Goal: Task Accomplishment & Management: Complete application form

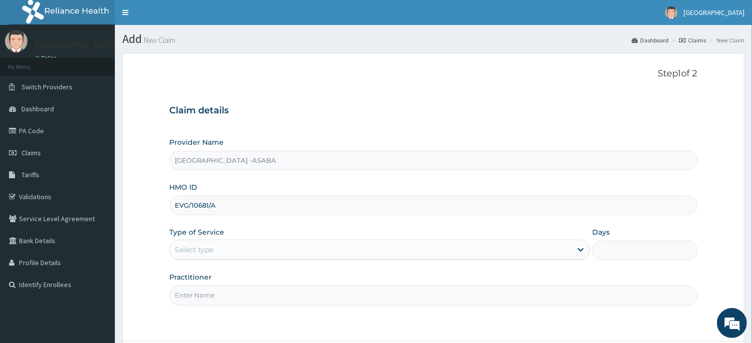
type input "EVG/10681/A"
click at [311, 247] on div "Select type" at bounding box center [371, 250] width 402 height 16
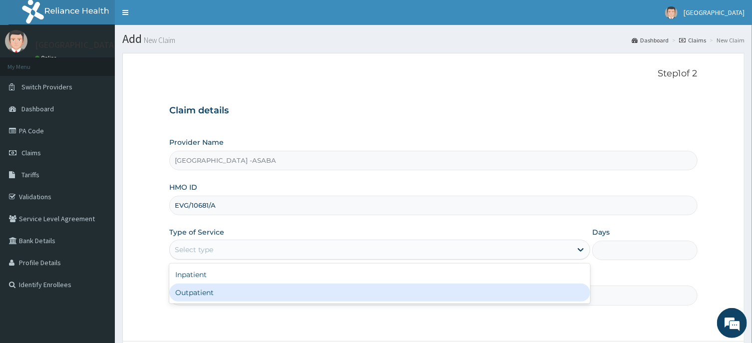
click at [308, 291] on div "Outpatient" at bounding box center [379, 293] width 421 height 18
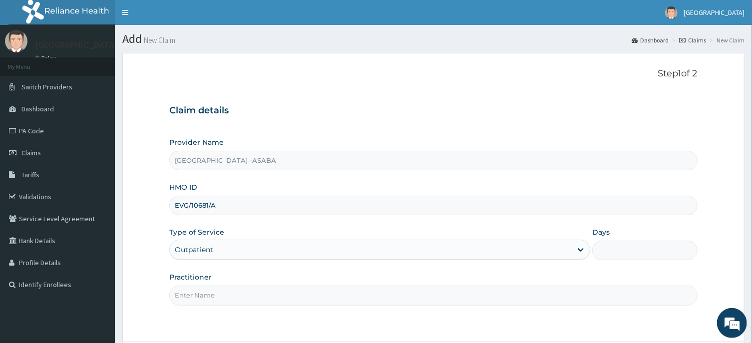
type input "1"
click at [319, 296] on input "Practitioner" at bounding box center [433, 295] width 528 height 19
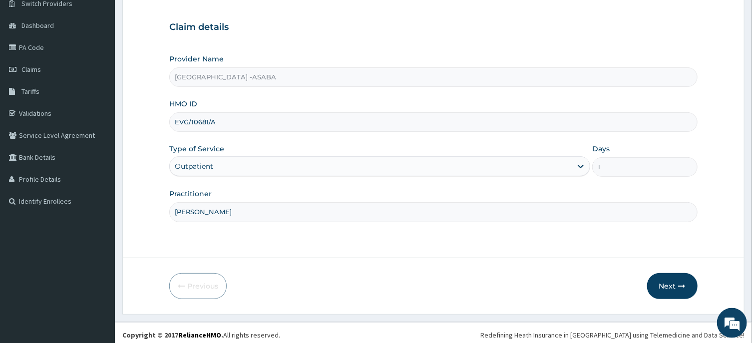
scroll to position [88, 0]
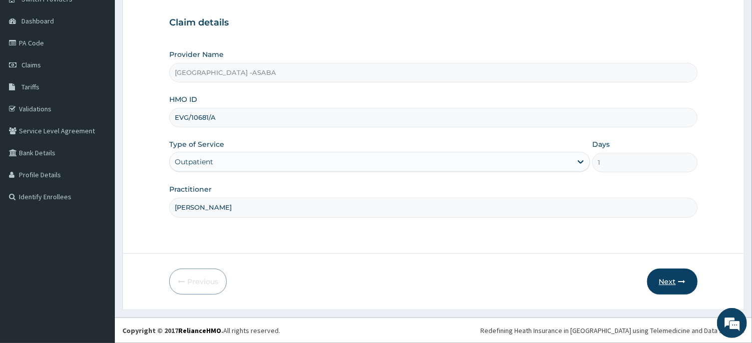
type input "DR BRUNO"
click at [668, 278] on button "Next" at bounding box center [672, 282] width 50 height 26
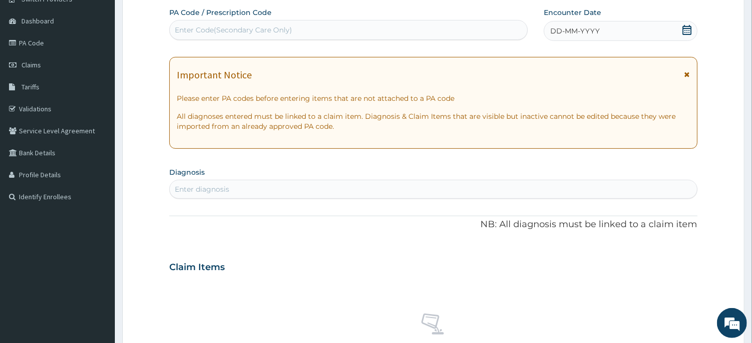
click at [401, 27] on div "Enter Code(Secondary Care Only)" at bounding box center [348, 30] width 357 height 16
type input "PA/BFEB07"
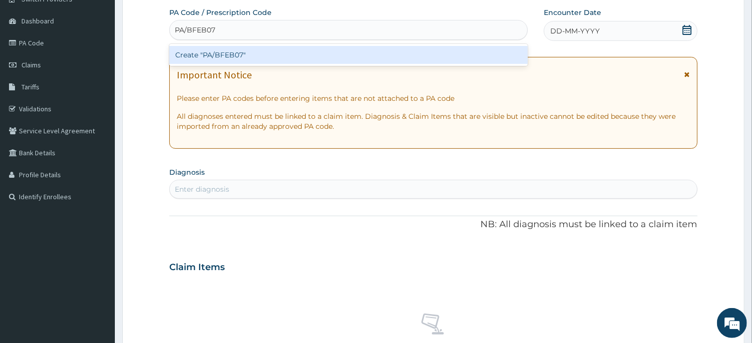
click at [402, 53] on div "Create "PA/BFEB07"" at bounding box center [348, 55] width 358 height 18
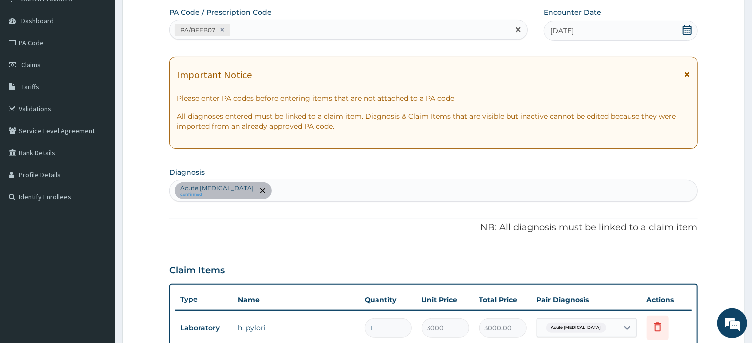
click at [365, 29] on div "PA/BFEB07" at bounding box center [339, 30] width 339 height 16
type input "PA/13CCAA"
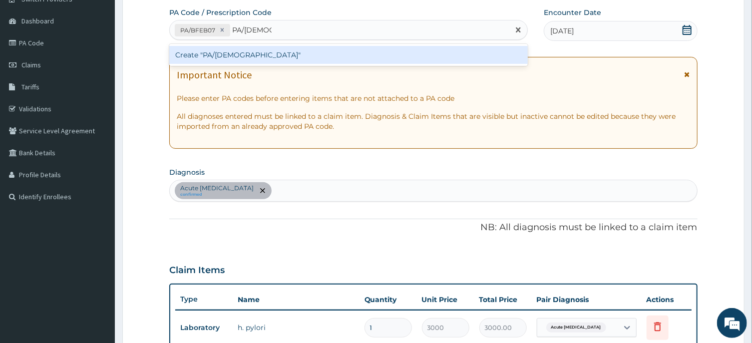
click at [363, 53] on div "Create "PA/13CCAA"" at bounding box center [348, 55] width 358 height 18
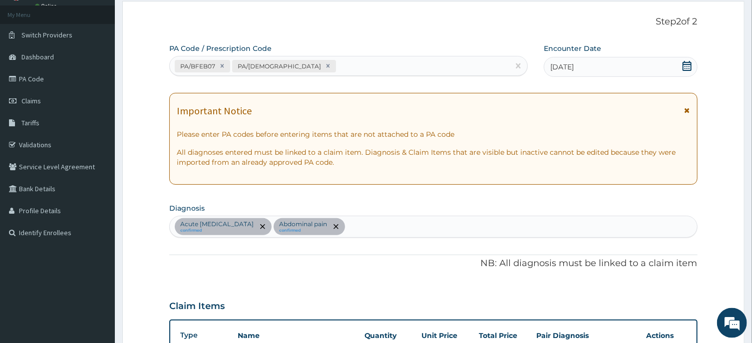
scroll to position [0, 0]
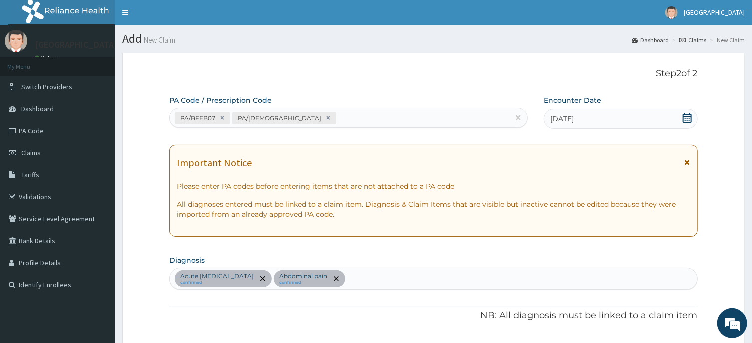
click at [467, 279] on div "Acute peptic ulcer confirmed Abdominal pain confirmed" at bounding box center [433, 278] width 527 height 21
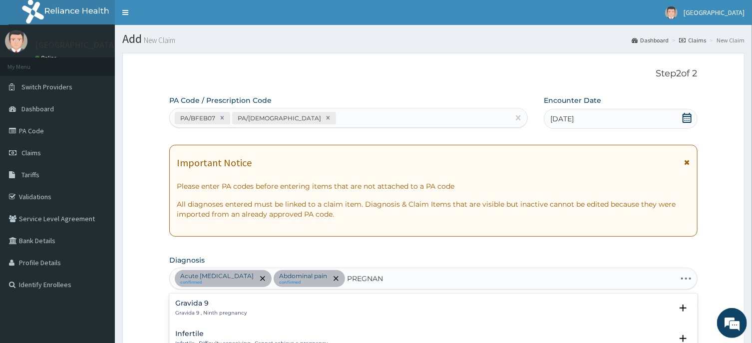
type input "PREGNANC"
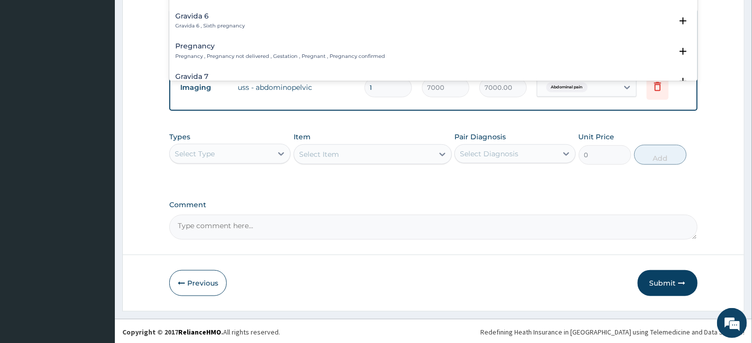
scroll to position [50, 0]
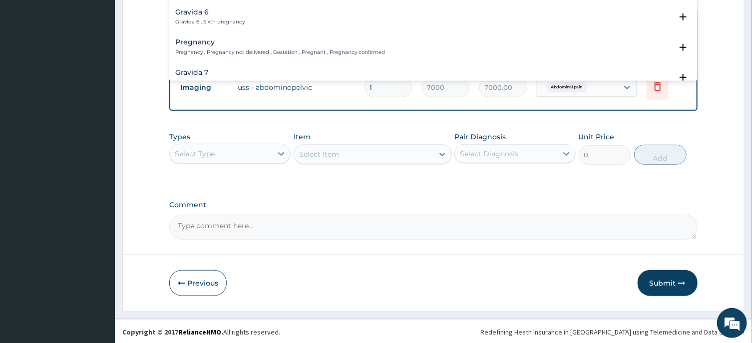
click at [245, 44] on h4 "Pregnancy" at bounding box center [280, 41] width 210 height 7
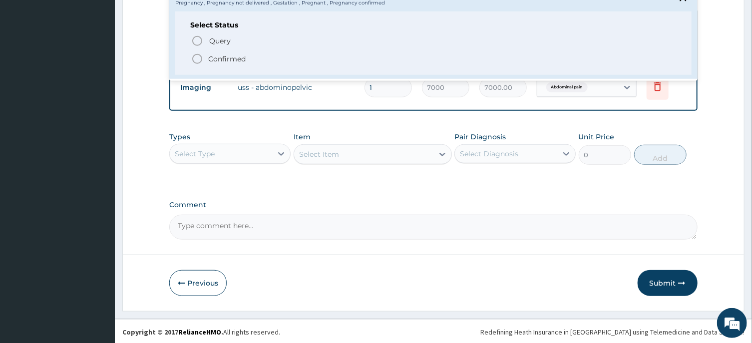
scroll to position [100, 0]
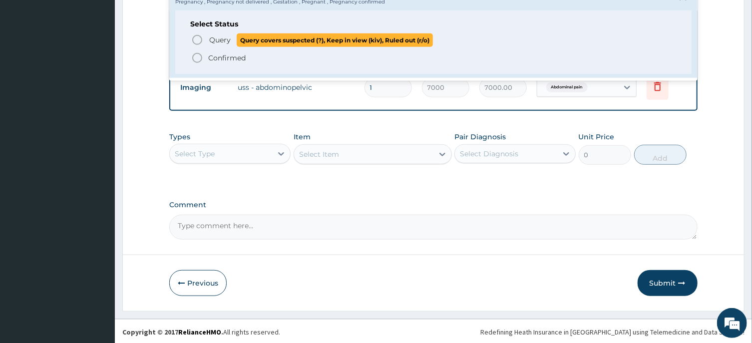
click at [196, 37] on icon "status option query" at bounding box center [197, 40] width 12 height 12
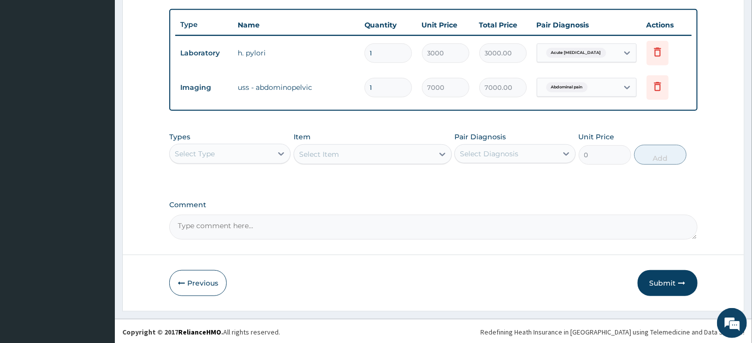
click at [272, 153] on div "Select Type" at bounding box center [221, 154] width 102 height 16
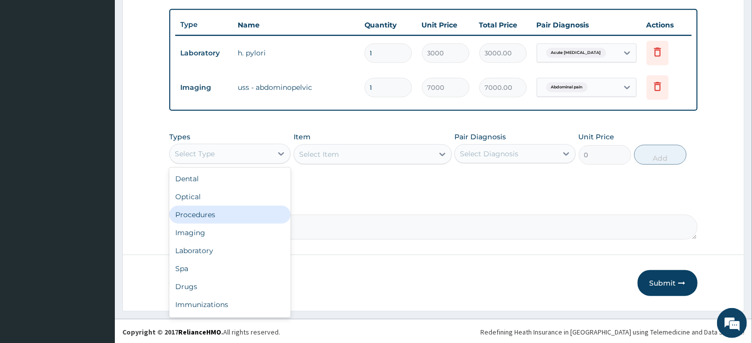
click at [250, 215] on div "Procedures" at bounding box center [229, 215] width 121 height 18
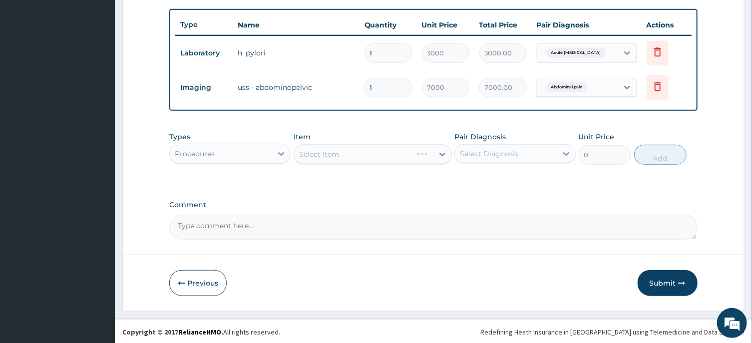
click at [410, 152] on div "Select Item" at bounding box center [372, 154] width 158 height 20
click at [373, 163] on div "Types Procedures Item Select Item Pair Diagnosis Select Diagnosis Unit Price 0 …" at bounding box center [433, 148] width 528 height 43
click at [372, 152] on div "Select Item" at bounding box center [363, 154] width 139 height 16
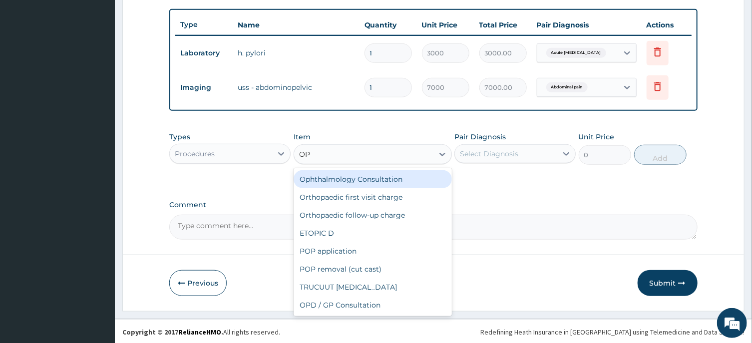
type input "OPD"
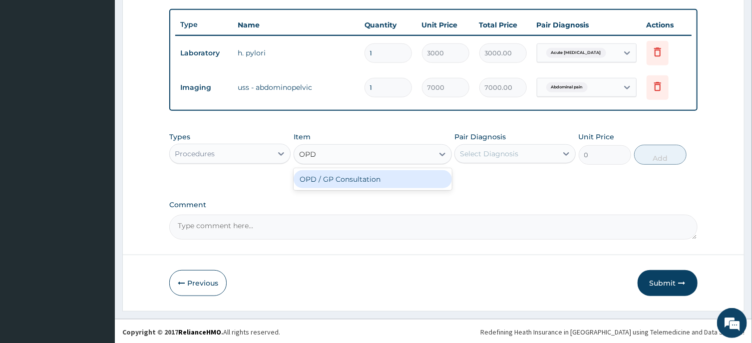
click at [370, 177] on div "OPD / GP Consultation" at bounding box center [372, 179] width 158 height 18
type input "4000"
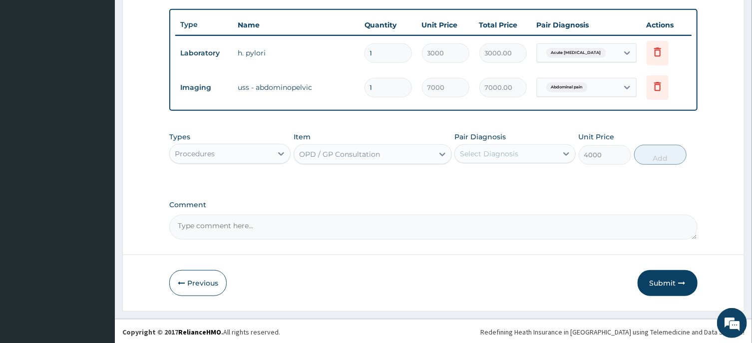
click at [494, 153] on div "Select Diagnosis" at bounding box center [489, 154] width 58 height 10
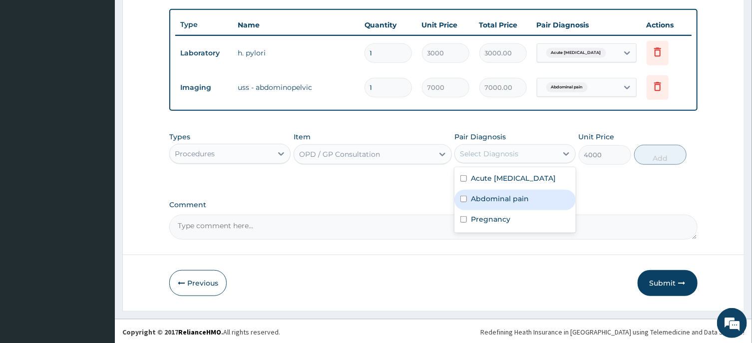
click at [492, 190] on div "Abdominal pain" at bounding box center [514, 200] width 121 height 20
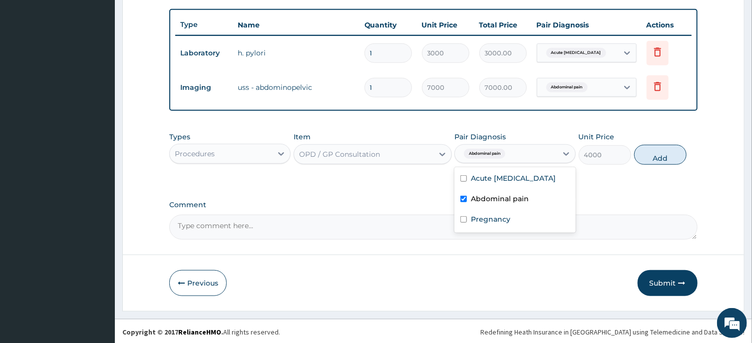
checkbox input "true"
click at [498, 182] on div "Acute peptic ulcer" at bounding box center [514, 179] width 121 height 20
checkbox input "true"
click at [501, 208] on div "Abdominal pain" at bounding box center [514, 200] width 121 height 20
click at [530, 199] on div "Abdominal pain" at bounding box center [514, 200] width 121 height 20
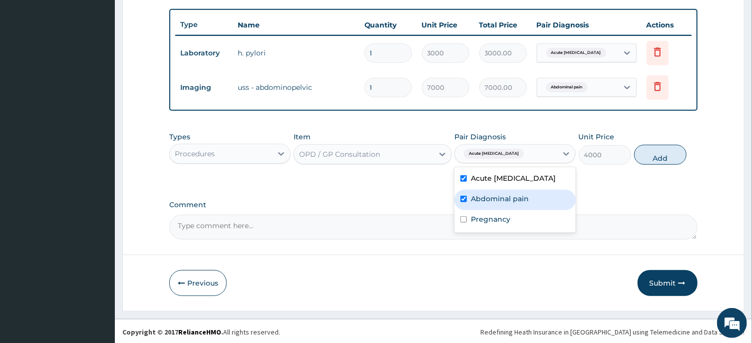
checkbox input "true"
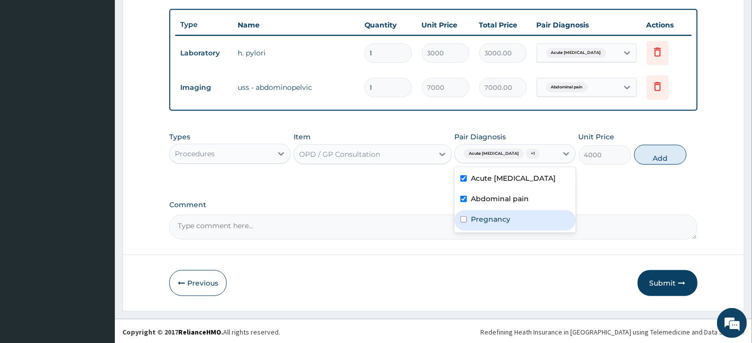
click at [530, 211] on div "Pregnancy" at bounding box center [514, 220] width 121 height 20
checkbox input "true"
click at [661, 152] on button "Add" at bounding box center [660, 155] width 53 height 20
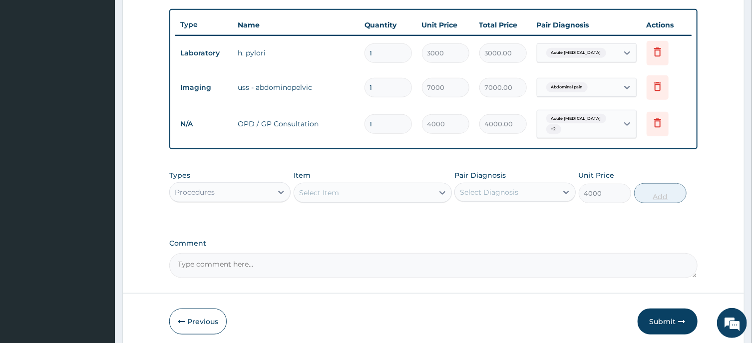
type input "0"
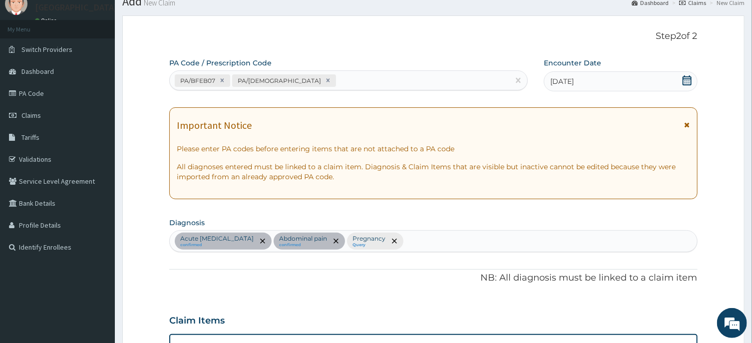
click at [486, 243] on div "Acute peptic ulcer confirmed Abdominal pain confirmed Pregnancy Query" at bounding box center [433, 241] width 527 height 21
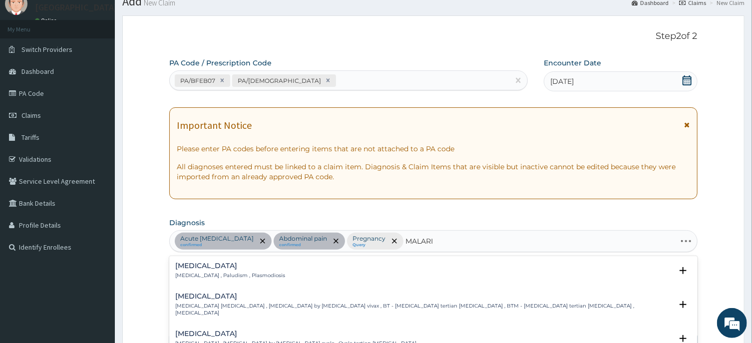
type input "MALARIA"
click at [178, 267] on h4 "Malaria" at bounding box center [230, 265] width 110 height 7
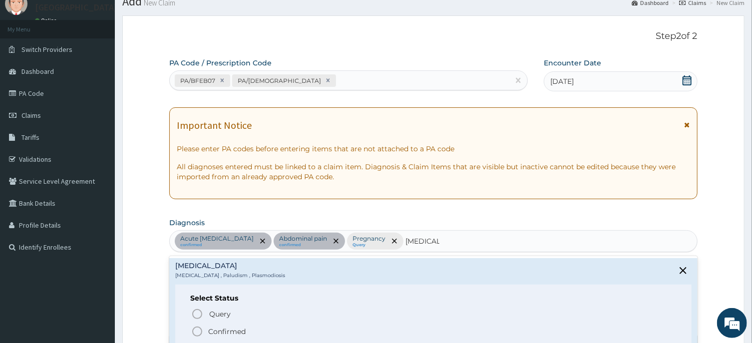
click at [199, 328] on icon "status option filled" at bounding box center [197, 331] width 12 height 12
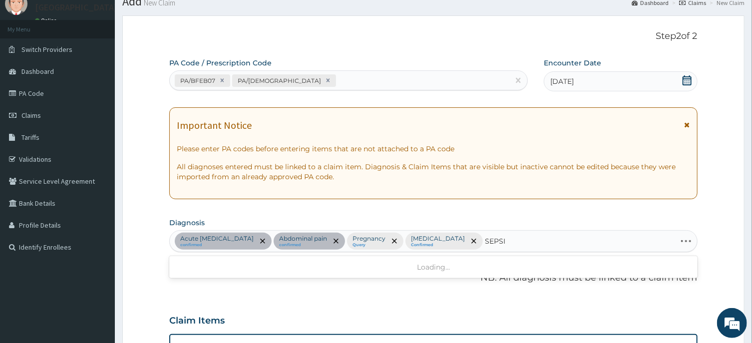
type input "SEPSIS"
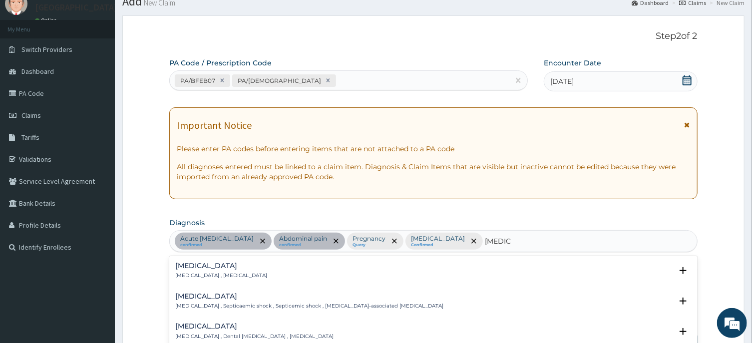
click at [187, 268] on h4 "[MEDICAL_DATA]" at bounding box center [221, 265] width 92 height 7
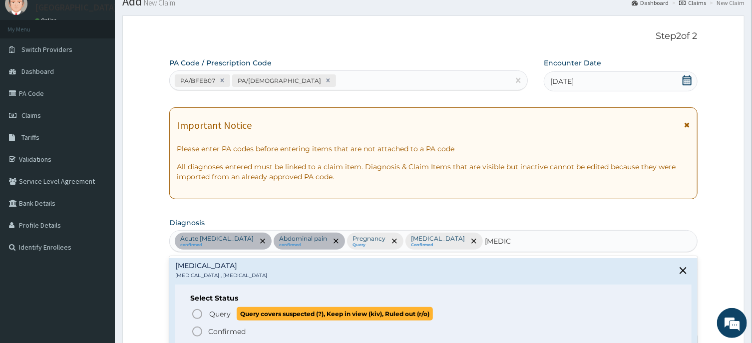
click at [197, 312] on icon "status option query" at bounding box center [197, 314] width 12 height 12
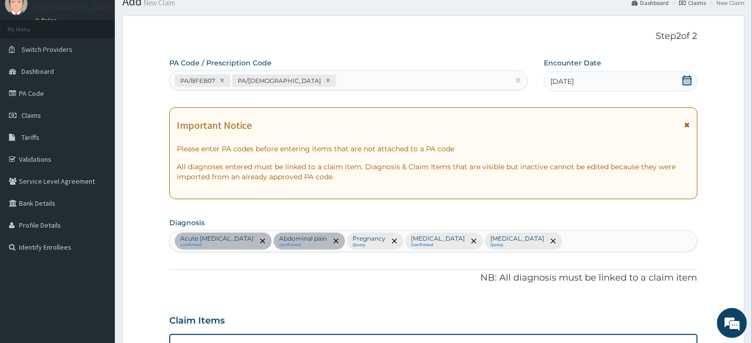
scroll to position [362, 0]
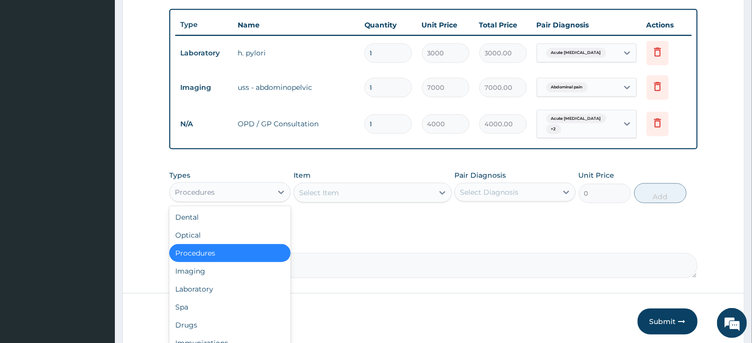
click at [263, 190] on div "Procedures" at bounding box center [221, 192] width 102 height 16
click at [230, 288] on div "Laboratory" at bounding box center [229, 289] width 121 height 18
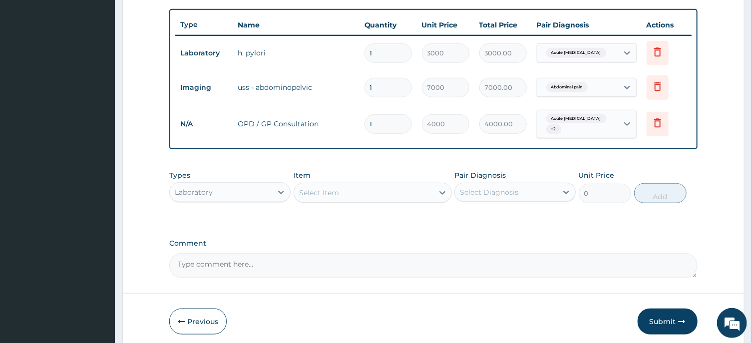
click at [394, 186] on div "Select Item" at bounding box center [363, 193] width 139 height 16
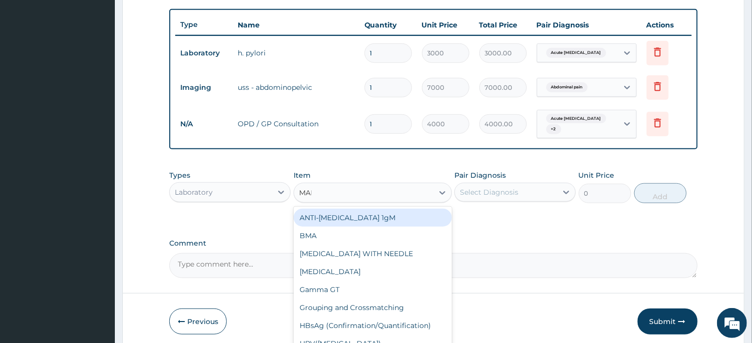
type input "MALA"
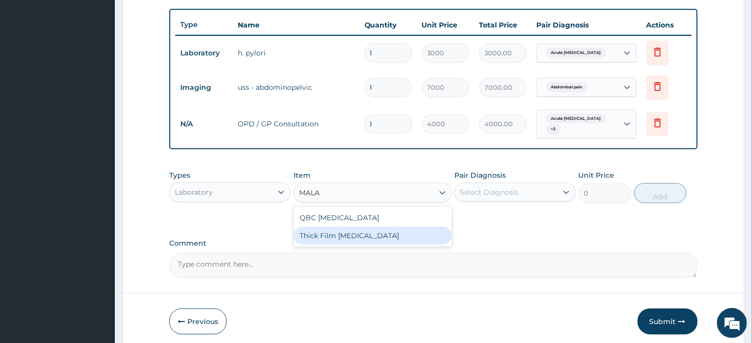
click at [397, 232] on div "Thick Film [MEDICAL_DATA]" at bounding box center [372, 236] width 158 height 18
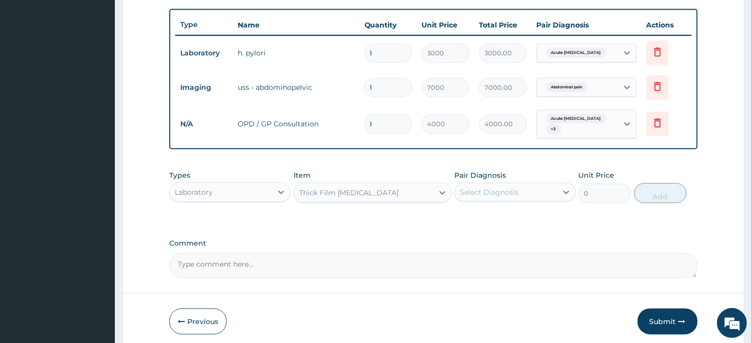
type input "2000"
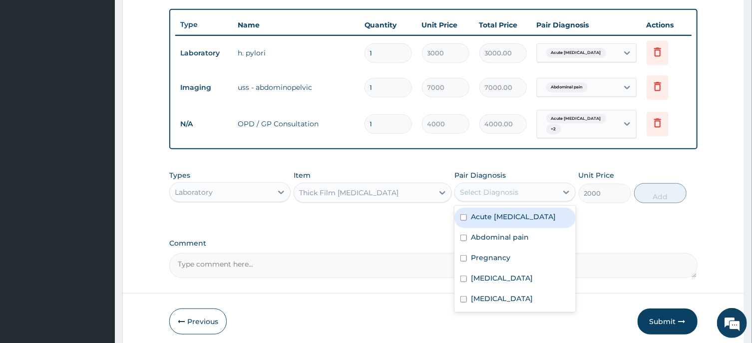
click at [521, 194] on div "Select Diagnosis" at bounding box center [506, 192] width 102 height 16
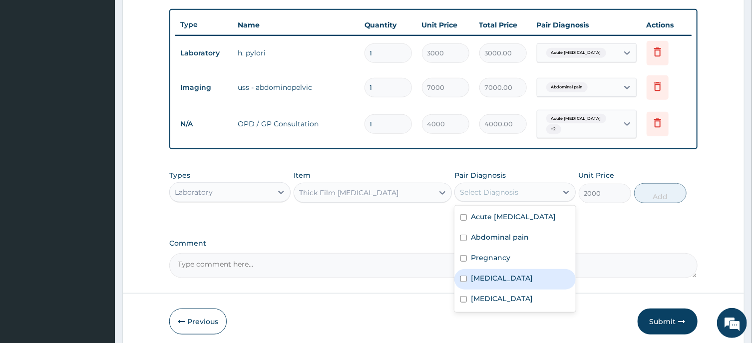
click at [483, 276] on label "Malaria" at bounding box center [502, 278] width 62 height 10
checkbox input "true"
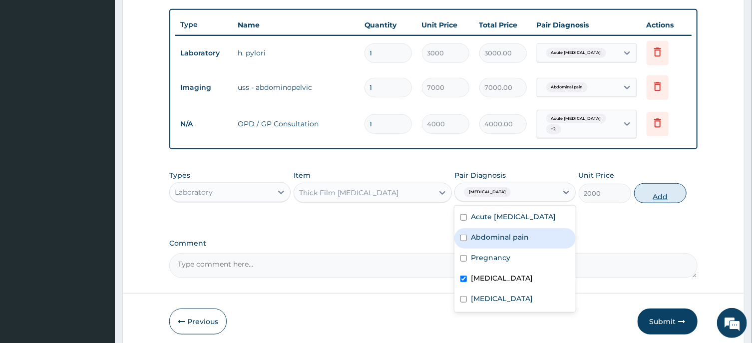
click at [670, 191] on button "Add" at bounding box center [660, 193] width 53 height 20
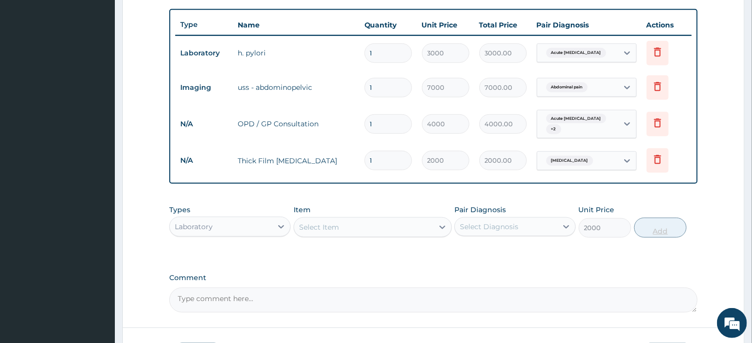
type input "0"
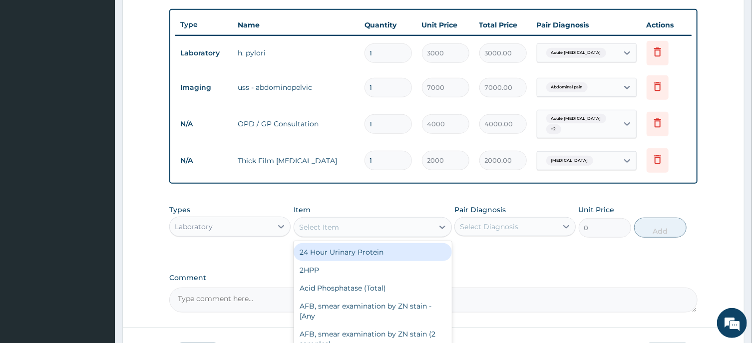
click at [385, 219] on div "Select Item" at bounding box center [363, 227] width 139 height 16
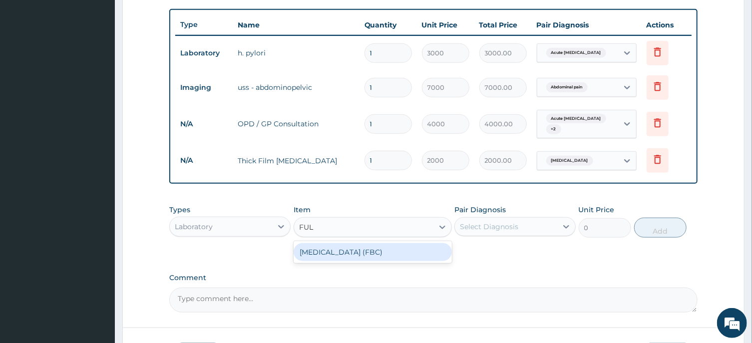
type input "FULL"
click at [395, 254] on div "[MEDICAL_DATA] (FBC)" at bounding box center [372, 252] width 158 height 18
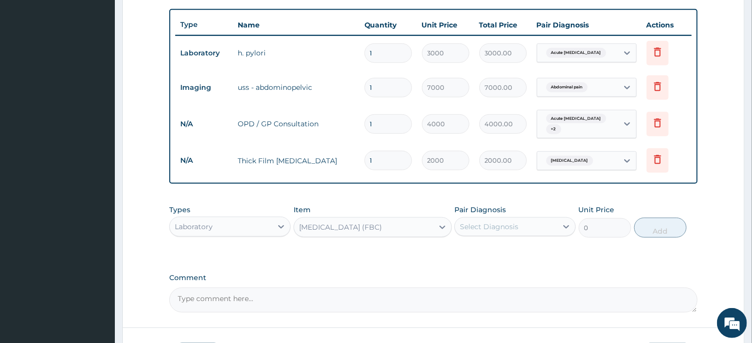
type input "6000"
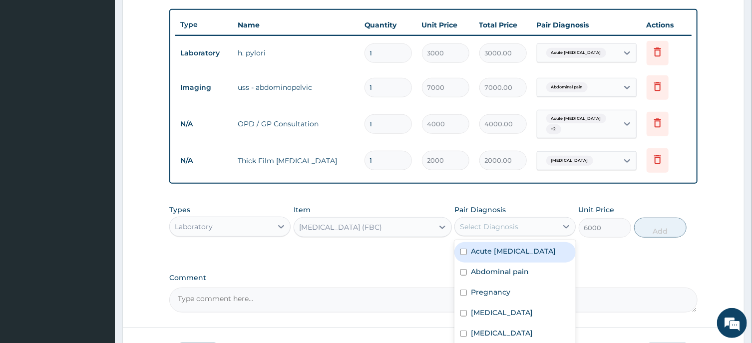
click at [505, 224] on div "Select Diagnosis" at bounding box center [489, 227] width 58 height 10
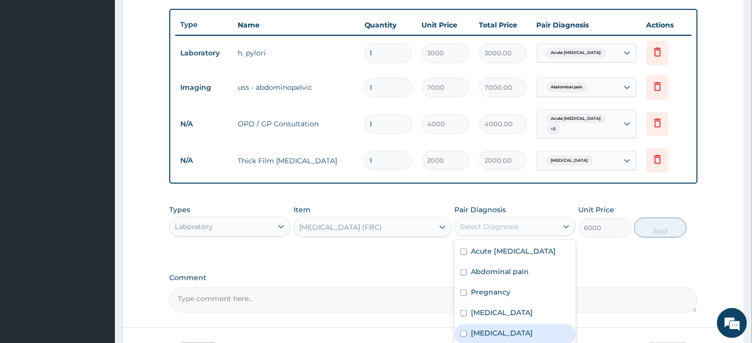
click at [479, 324] on div "[MEDICAL_DATA]" at bounding box center [514, 334] width 121 height 20
checkbox input "true"
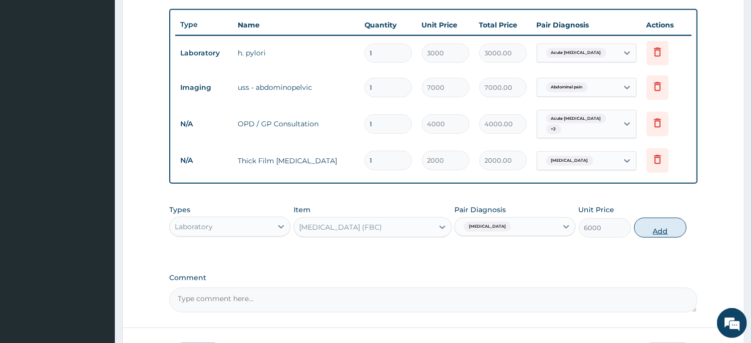
click at [661, 234] on button "Add" at bounding box center [660, 228] width 53 height 20
type input "0"
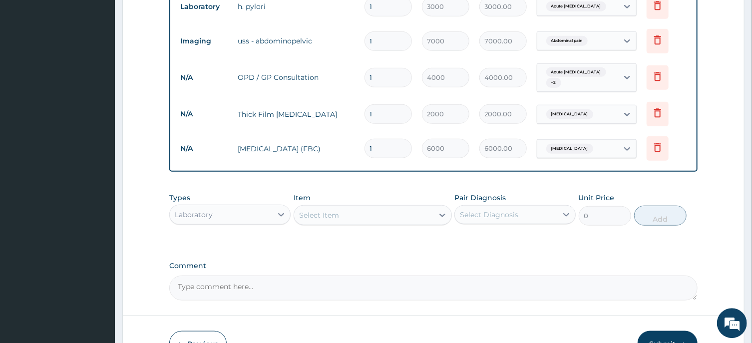
scroll to position [471, 0]
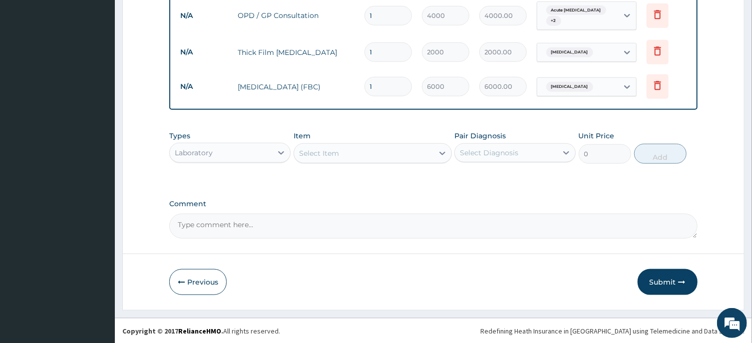
drag, startPoint x: 416, startPoint y: 171, endPoint x: 415, endPoint y: 158, distance: 12.6
click at [415, 158] on div "Types Laboratory Item Select Item Pair Diagnosis Select Diagnosis Unit Price 0 …" at bounding box center [433, 155] width 528 height 58
click at [415, 158] on div "Select Item" at bounding box center [363, 153] width 139 height 16
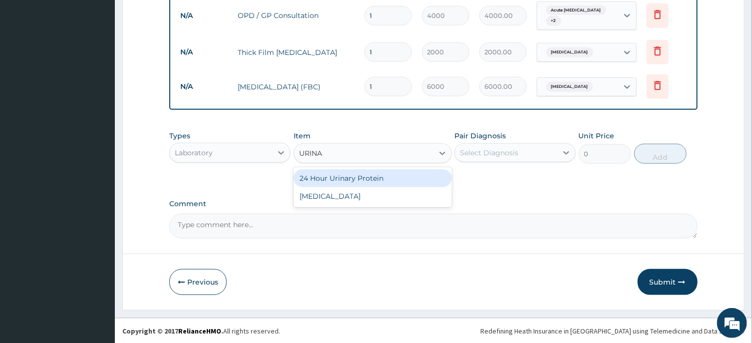
type input "URINAL"
click at [415, 185] on div "[MEDICAL_DATA]" at bounding box center [372, 178] width 158 height 18
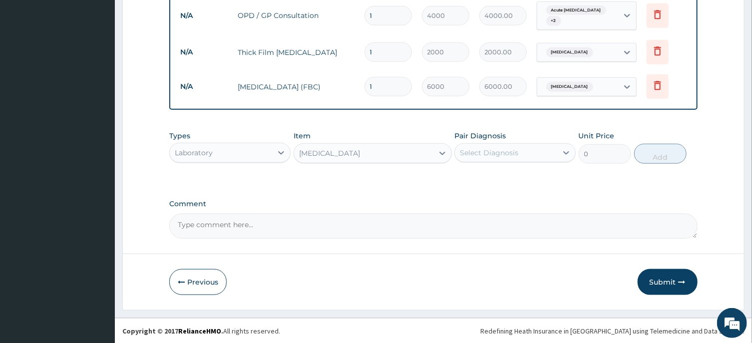
type input "2000"
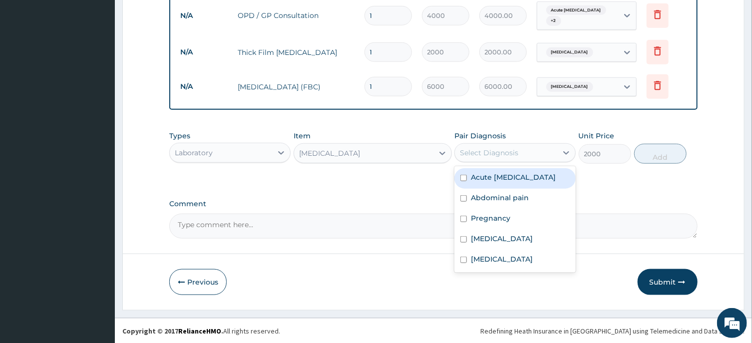
click at [525, 154] on div "Select Diagnosis" at bounding box center [506, 153] width 102 height 16
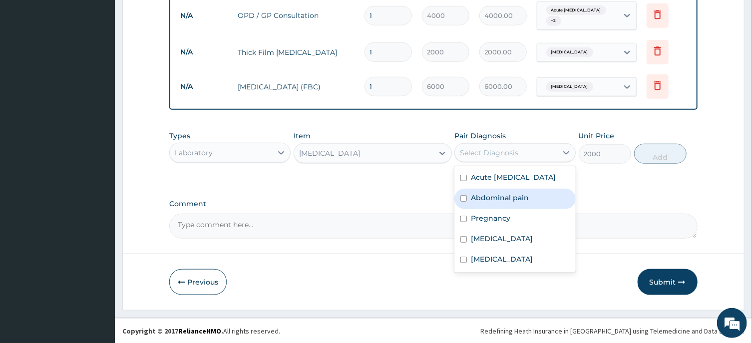
click at [501, 199] on label "Abdominal pain" at bounding box center [500, 198] width 58 height 10
checkbox input "true"
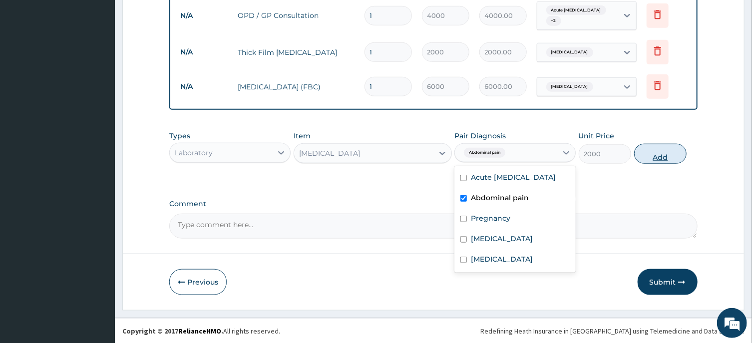
click at [654, 156] on button "Add" at bounding box center [660, 154] width 53 height 20
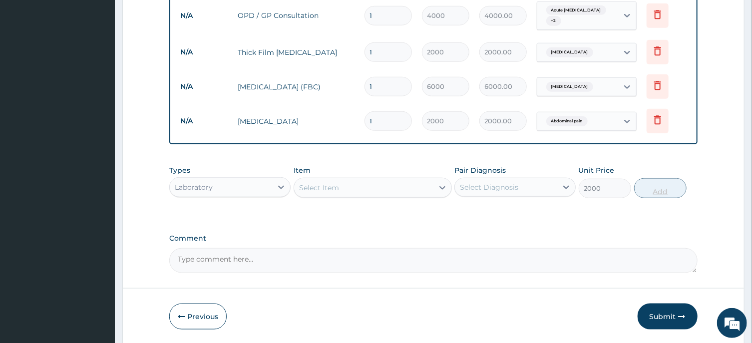
type input "0"
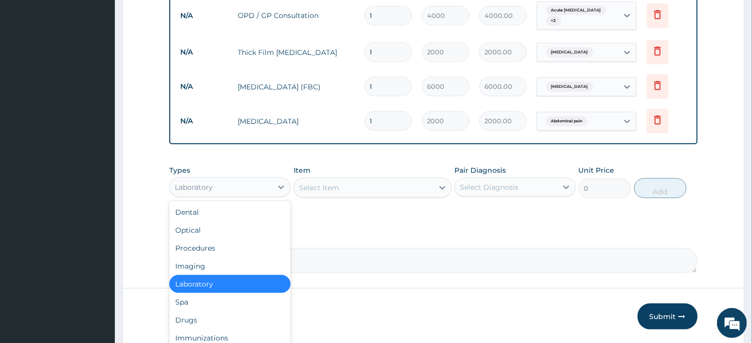
click at [253, 180] on div "Laboratory" at bounding box center [221, 187] width 102 height 16
click at [234, 315] on div "Drugs" at bounding box center [229, 320] width 121 height 18
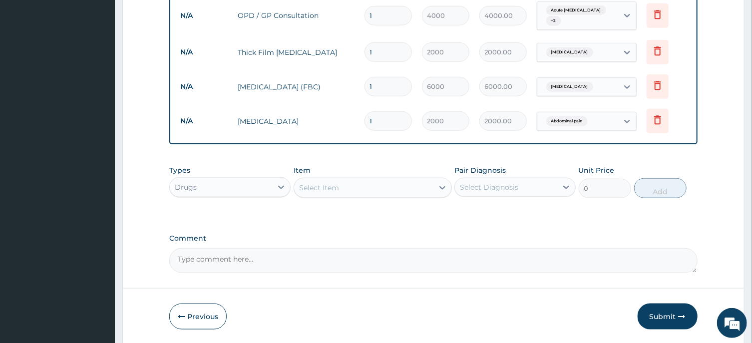
click at [396, 184] on div "Select Item" at bounding box center [363, 188] width 139 height 16
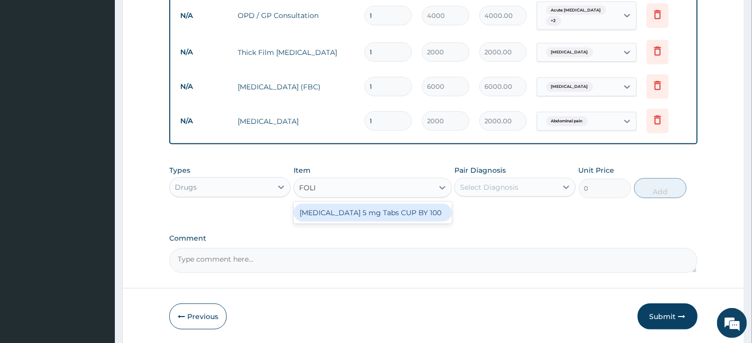
type input "FOLIC"
click at [421, 216] on div "[MEDICAL_DATA] 5 mg Tabs CUP BY 100" at bounding box center [372, 213] width 158 height 18
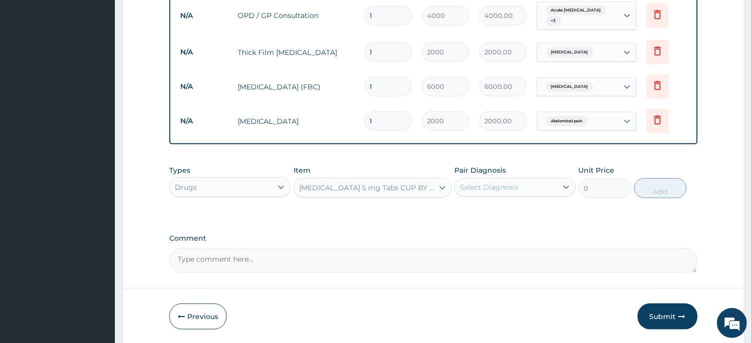
type input "800"
click at [492, 187] on div "Select Diagnosis" at bounding box center [489, 187] width 58 height 10
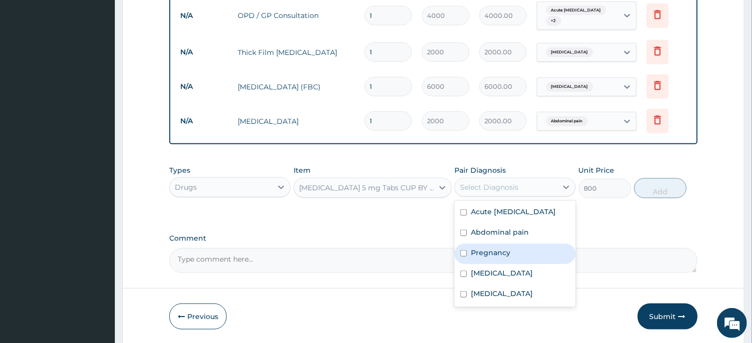
click at [499, 263] on div "Pregnancy" at bounding box center [514, 254] width 121 height 20
checkbox input "true"
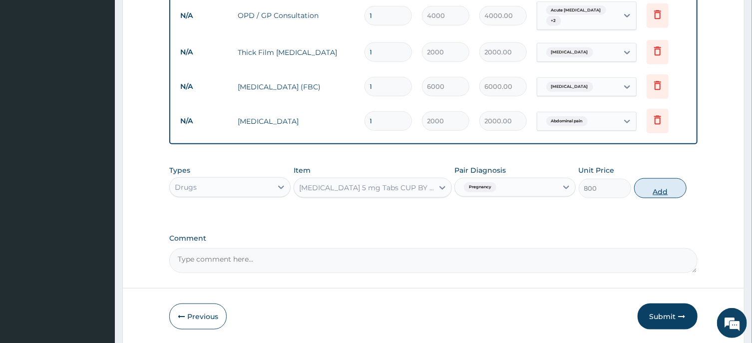
click at [658, 186] on button "Add" at bounding box center [660, 188] width 53 height 20
type input "0"
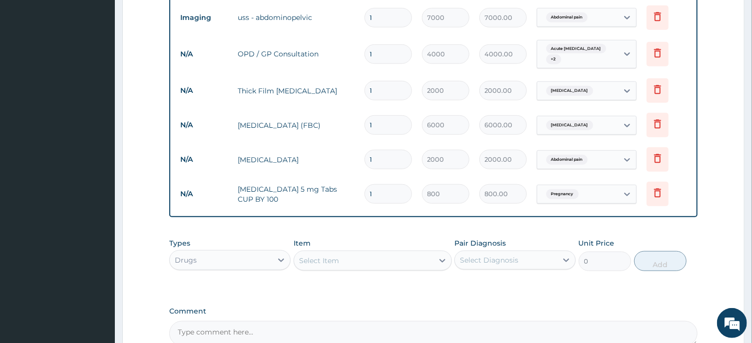
scroll to position [539, 0]
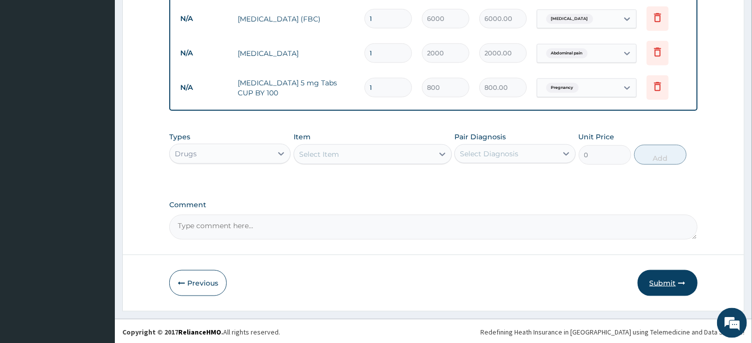
click at [657, 284] on button "Submit" at bounding box center [667, 283] width 60 height 26
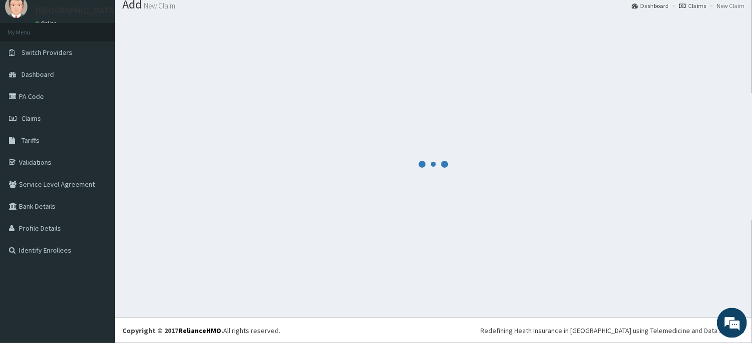
scroll to position [34, 0]
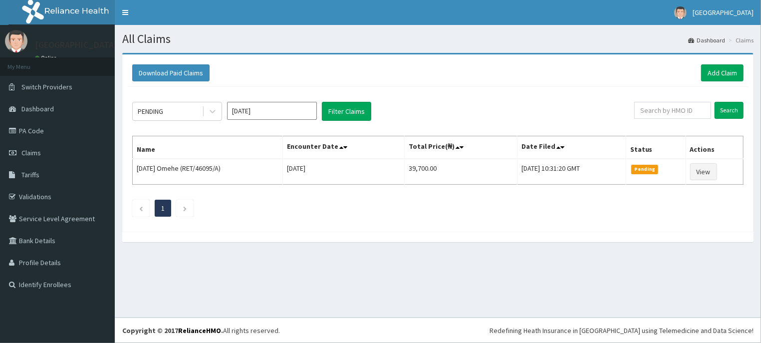
click at [299, 110] on input "Aug 2025" at bounding box center [272, 111] width 90 height 18
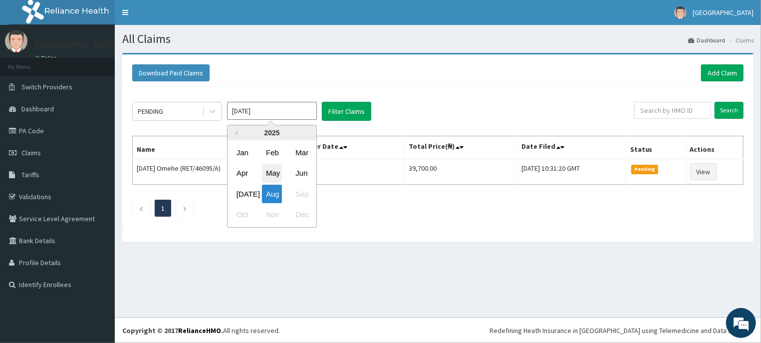
click at [273, 168] on div "May" at bounding box center [272, 173] width 20 height 18
type input "May 2025"
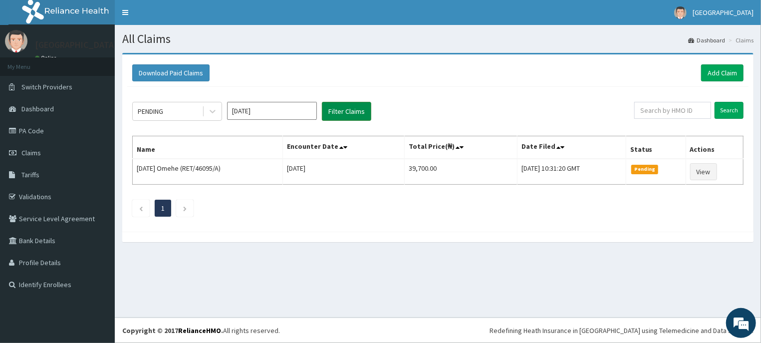
click at [357, 110] on button "Filter Claims" at bounding box center [346, 111] width 49 height 19
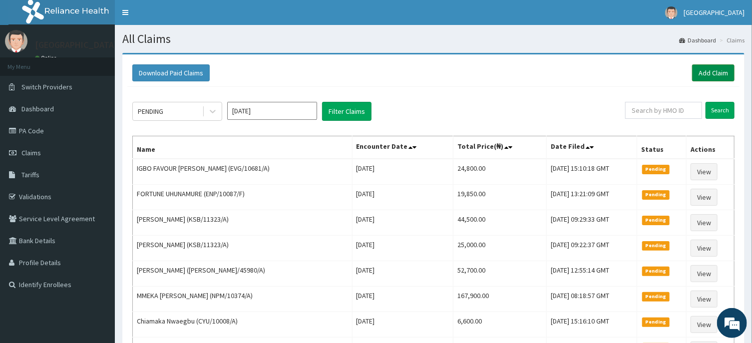
click at [711, 75] on link "Add Claim" at bounding box center [713, 72] width 42 height 17
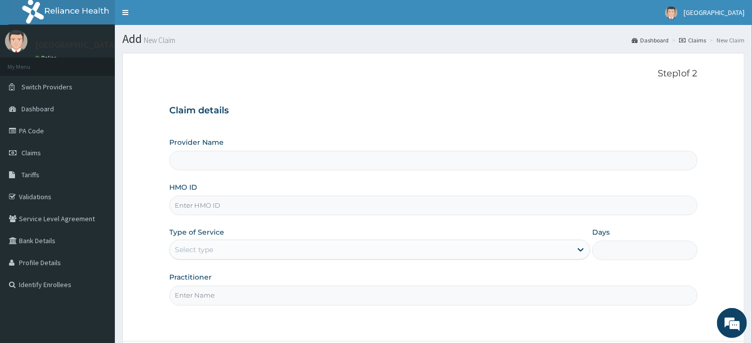
type input "[GEOGRAPHIC_DATA] -ASABA"
click at [325, 206] on input "HMO ID" at bounding box center [433, 205] width 528 height 19
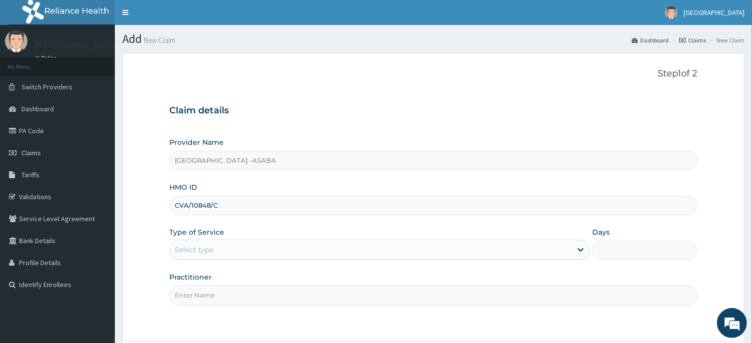
type input "CVA/10848/C"
click at [436, 250] on div "Select type" at bounding box center [371, 250] width 402 height 16
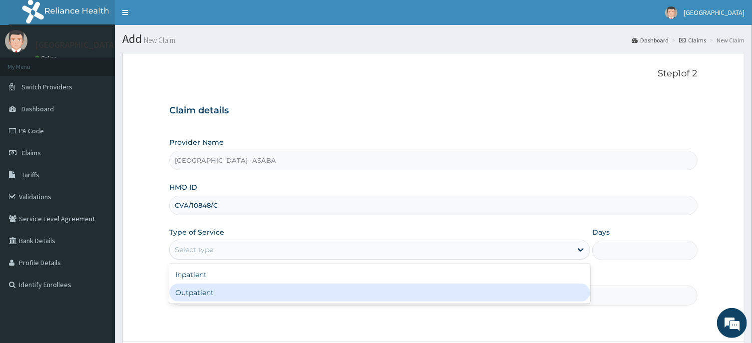
click at [409, 295] on div "Outpatient" at bounding box center [379, 293] width 421 height 18
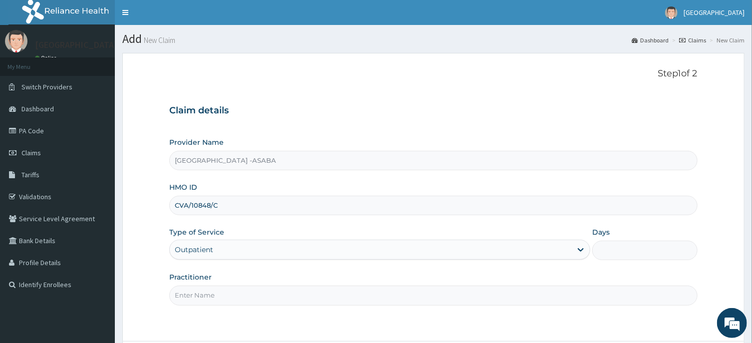
type input "1"
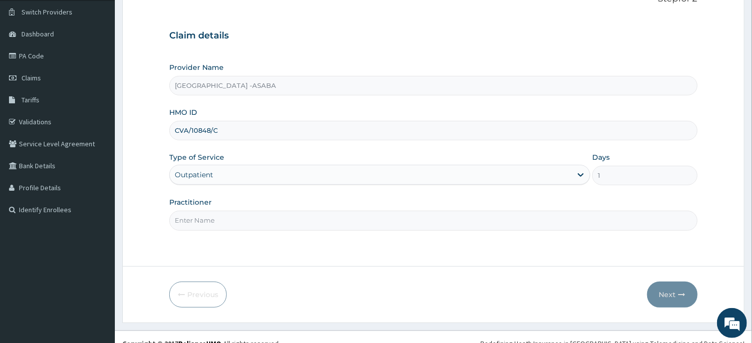
scroll to position [88, 0]
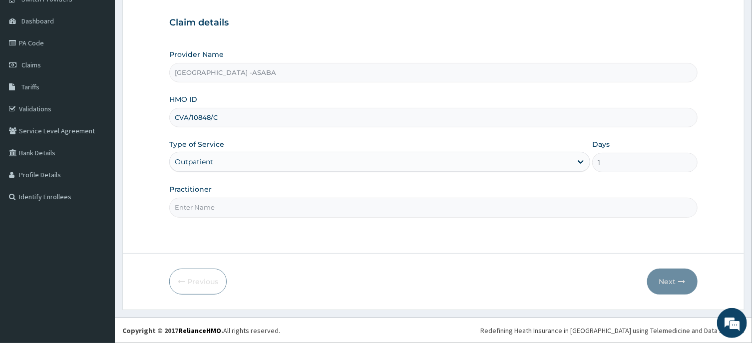
click at [355, 204] on input "Practitioner" at bounding box center [433, 207] width 528 height 19
type input "[PERSON_NAME]"
click at [674, 281] on button "Next" at bounding box center [672, 282] width 50 height 26
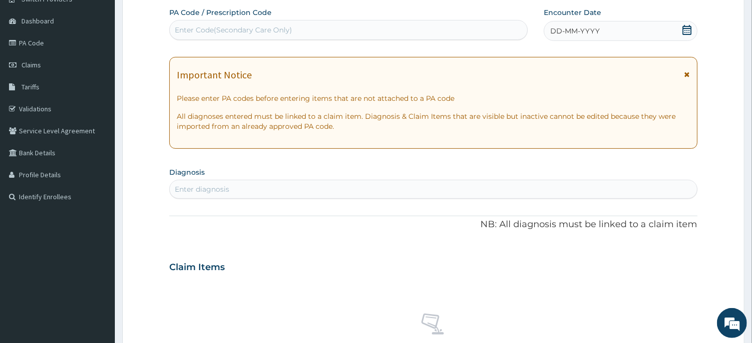
click at [406, 32] on div "Enter Code(Secondary Care Only)" at bounding box center [348, 30] width 357 height 16
type input "PA/D4BA18"
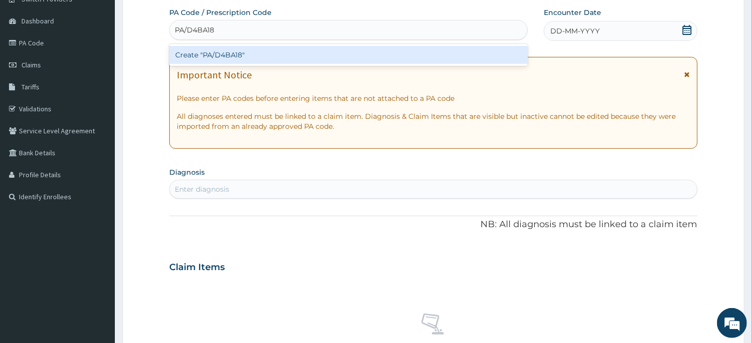
click at [400, 51] on div "Create "PA/D4BA18"" at bounding box center [348, 55] width 358 height 18
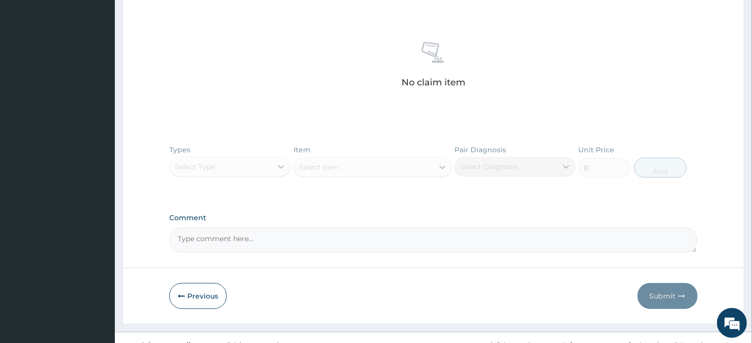
scroll to position [383, 0]
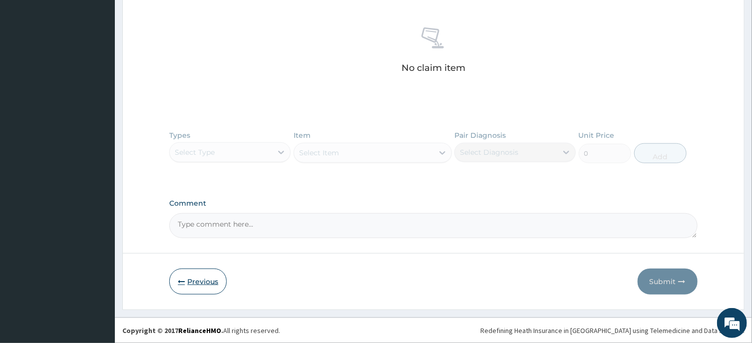
click at [211, 283] on button "Previous" at bounding box center [197, 282] width 57 height 26
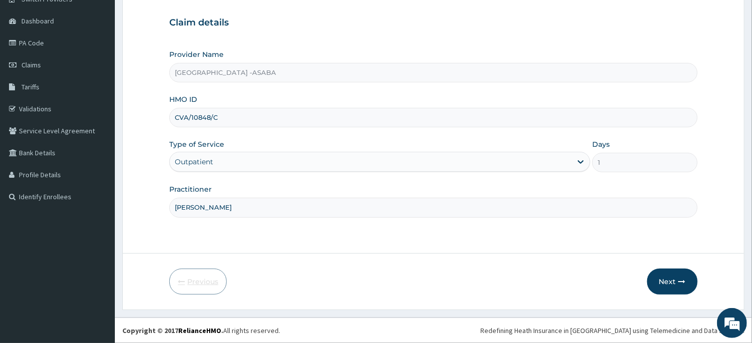
scroll to position [88, 0]
click at [183, 117] on input "CVA/10848/C" at bounding box center [433, 117] width 528 height 19
type input "CYA/10848/C"
click at [664, 277] on button "Next" at bounding box center [672, 282] width 50 height 26
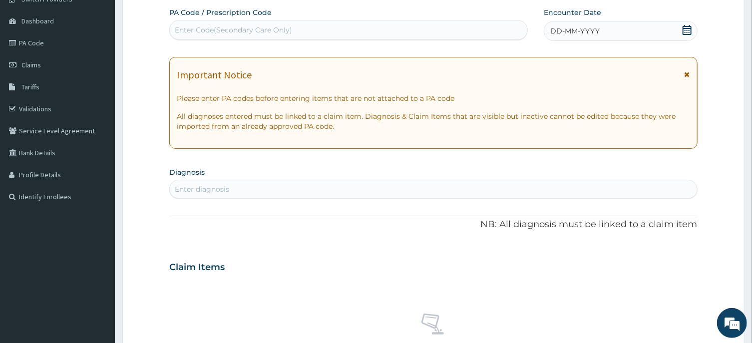
click at [324, 31] on div "Enter Code(Secondary Care Only)" at bounding box center [348, 30] width 357 height 16
type input "PA/D4BA18"
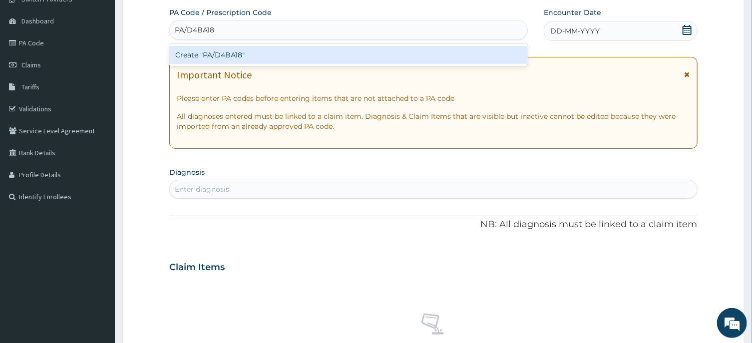
click at [331, 47] on div "Create "PA/D4BA18"" at bounding box center [348, 55] width 358 height 18
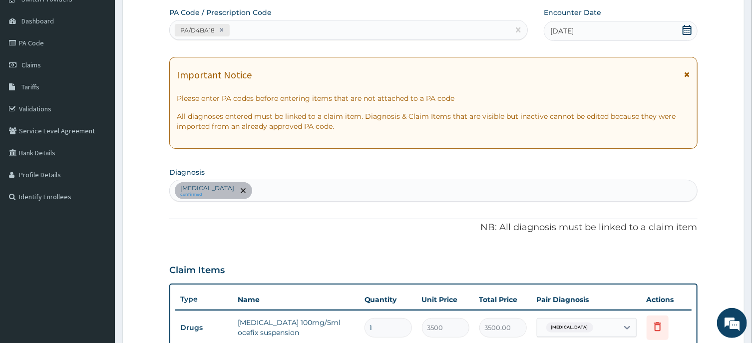
click at [450, 183] on div "[MEDICAL_DATA] confirmed" at bounding box center [433, 190] width 527 height 21
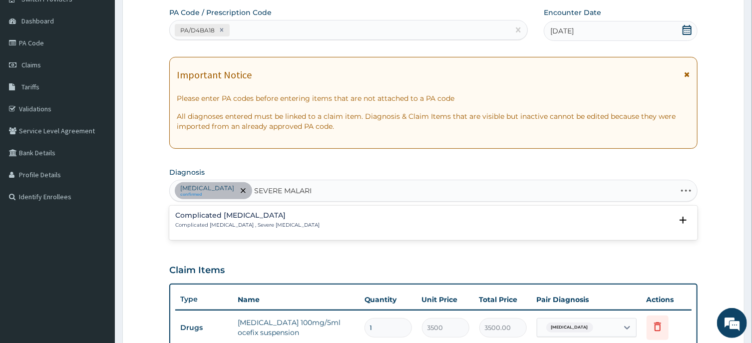
type input "SEVERE [MEDICAL_DATA]"
click at [214, 210] on div "Complicated [MEDICAL_DATA] Complicated [MEDICAL_DATA] , Severe [MEDICAL_DATA] S…" at bounding box center [433, 223] width 528 height 30
click at [205, 224] on p "Complicated [MEDICAL_DATA] , Severe [MEDICAL_DATA]" at bounding box center [247, 225] width 144 height 7
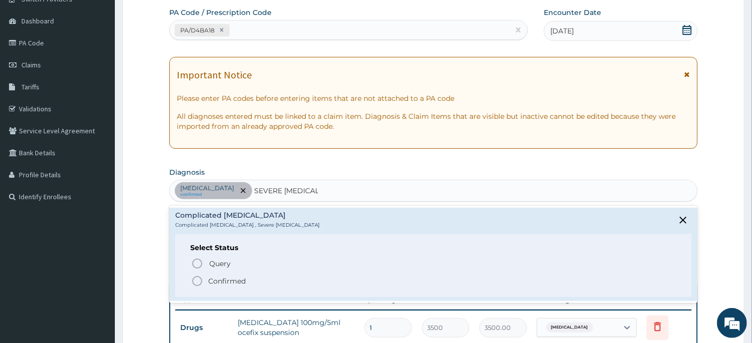
click at [195, 282] on icon "status option filled" at bounding box center [197, 281] width 12 height 12
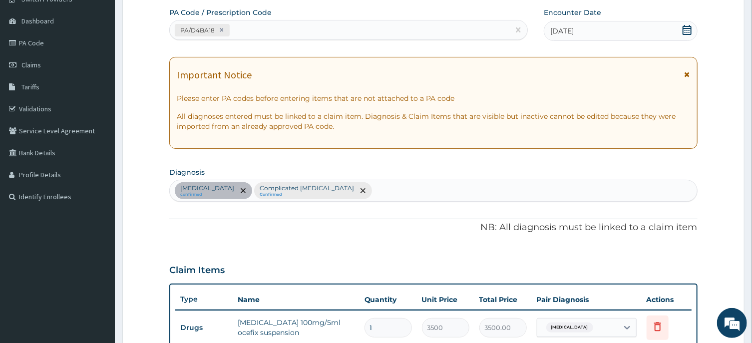
click at [414, 195] on div "[MEDICAL_DATA] confirmed Complicated [MEDICAL_DATA] Confirmed" at bounding box center [433, 190] width 527 height 21
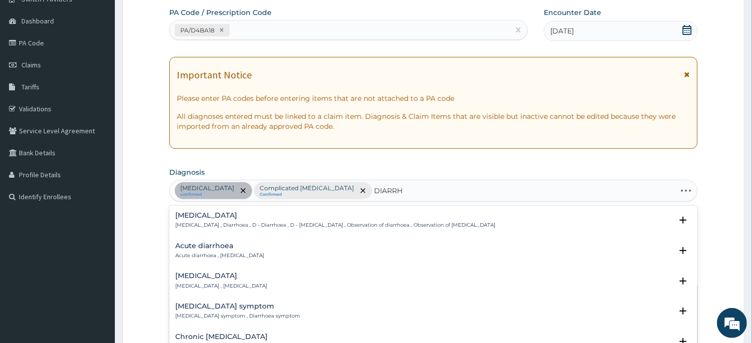
type input "DIARRHO"
click at [266, 220] on div "[MEDICAL_DATA] [MEDICAL_DATA] , Diarrhoea , D - Diarrhoea , D - [MEDICAL_DATA] …" at bounding box center [335, 220] width 320 height 17
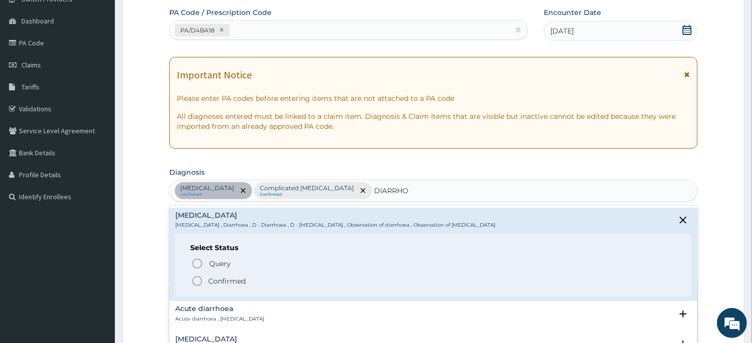
click at [197, 277] on circle "status option filled" at bounding box center [197, 281] width 9 height 9
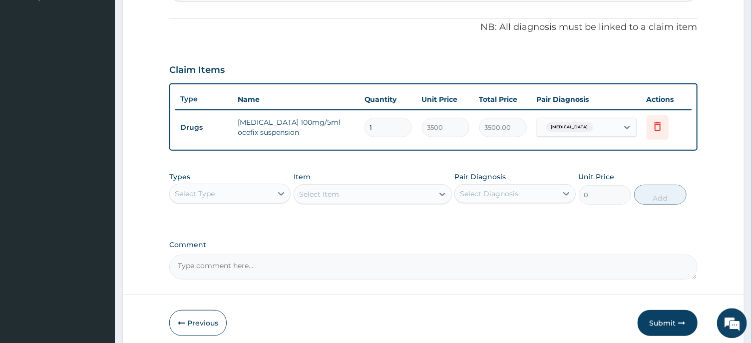
scroll to position [328, 0]
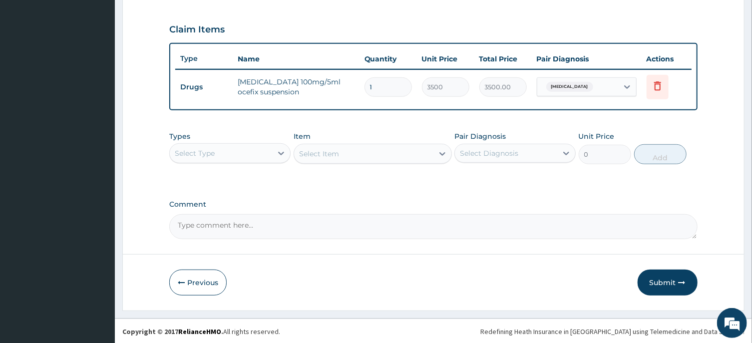
click at [263, 158] on div "Select Type" at bounding box center [221, 153] width 102 height 16
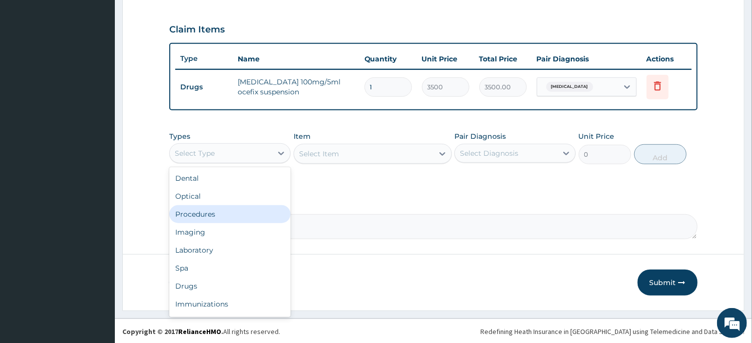
click at [230, 212] on div "Procedures" at bounding box center [229, 214] width 121 height 18
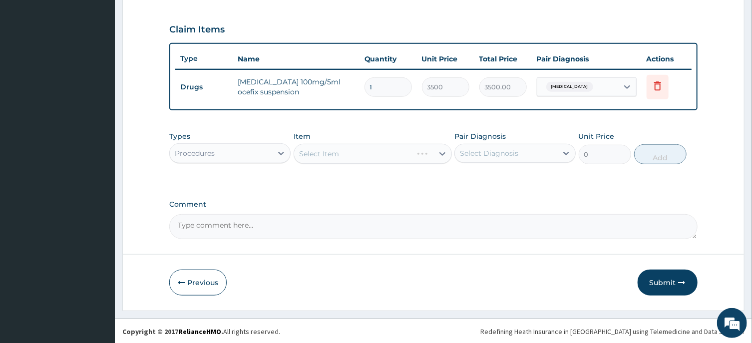
click at [378, 153] on div "Select Item" at bounding box center [372, 154] width 158 height 20
click at [374, 148] on div "Select Item" at bounding box center [363, 154] width 139 height 16
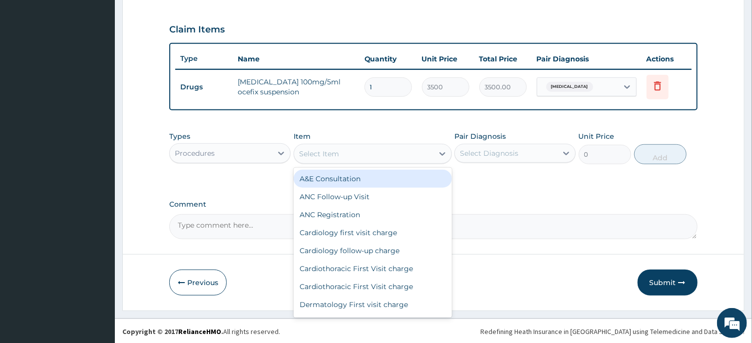
click at [371, 179] on div "A&E Consultation" at bounding box center [372, 179] width 158 height 18
type input "10000"
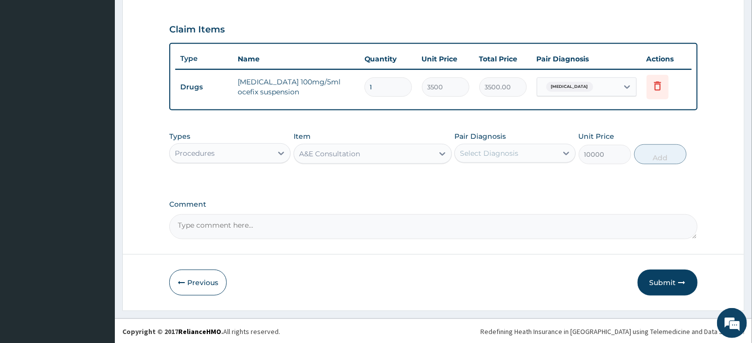
click at [519, 151] on div "Select Diagnosis" at bounding box center [506, 153] width 102 height 16
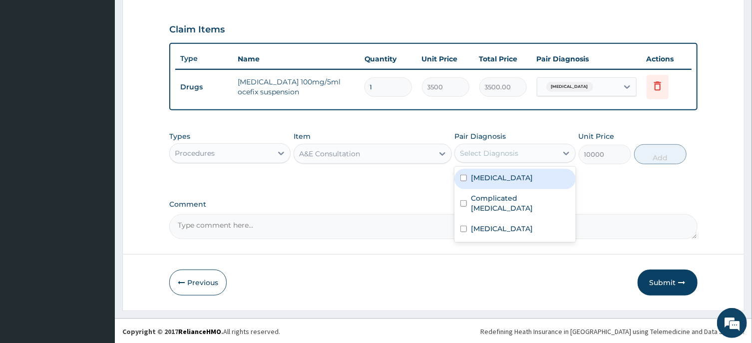
click at [491, 186] on div "[MEDICAL_DATA]" at bounding box center [514, 179] width 121 height 20
checkbox input "true"
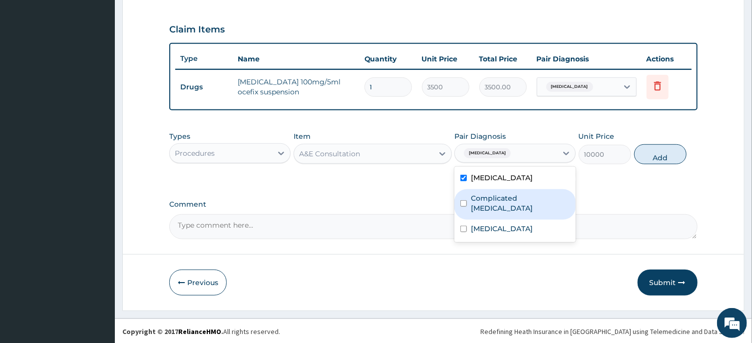
click at [492, 201] on label "Complicated [MEDICAL_DATA]" at bounding box center [520, 203] width 99 height 20
checkbox input "true"
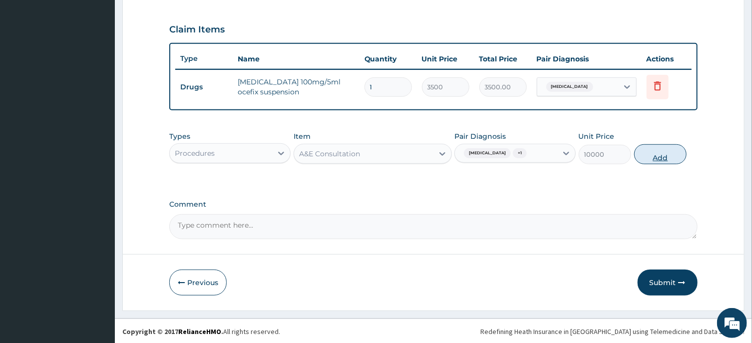
click at [659, 150] on button "Add" at bounding box center [660, 154] width 53 height 20
type input "0"
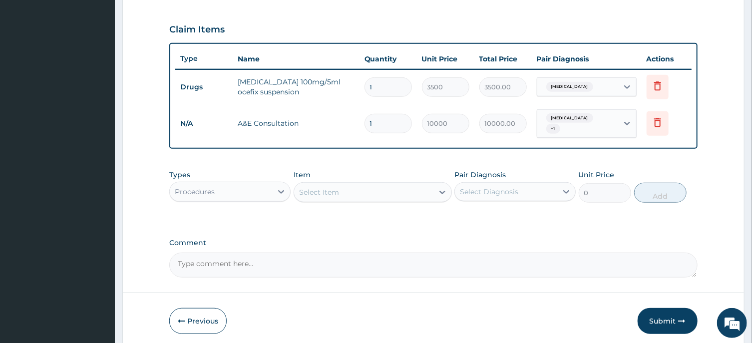
click at [602, 125] on div "[MEDICAL_DATA] + 1" at bounding box center [577, 124] width 81 height 28
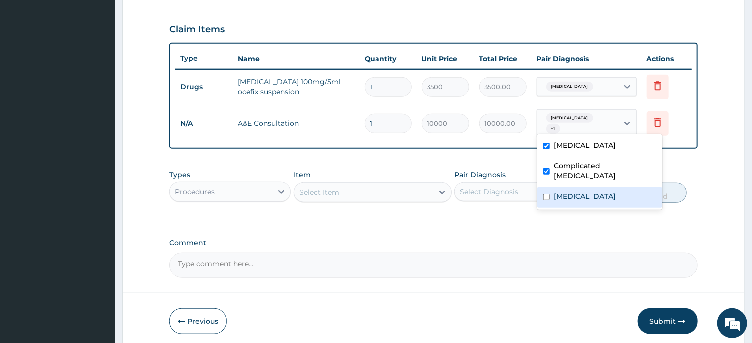
click at [594, 187] on div "[MEDICAL_DATA]" at bounding box center [599, 197] width 125 height 20
checkbox input "true"
click at [387, 188] on div "Select Item" at bounding box center [363, 192] width 139 height 16
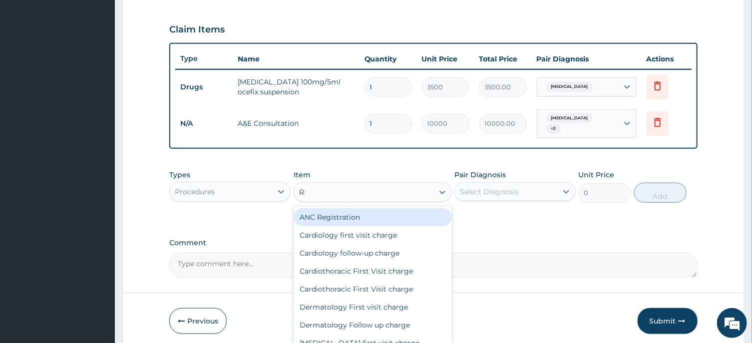
type input "REG"
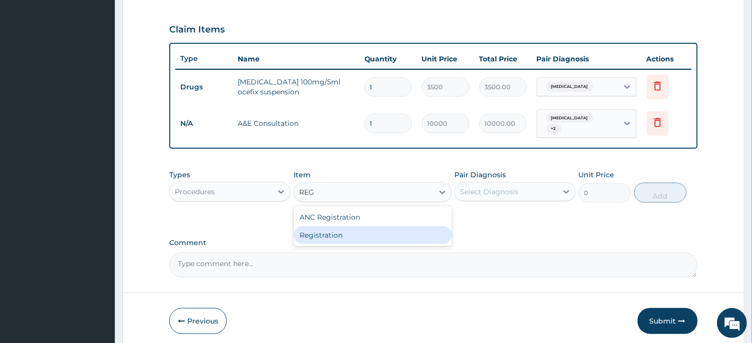
click at [379, 226] on div "Registration" at bounding box center [372, 235] width 158 height 18
type input "3000"
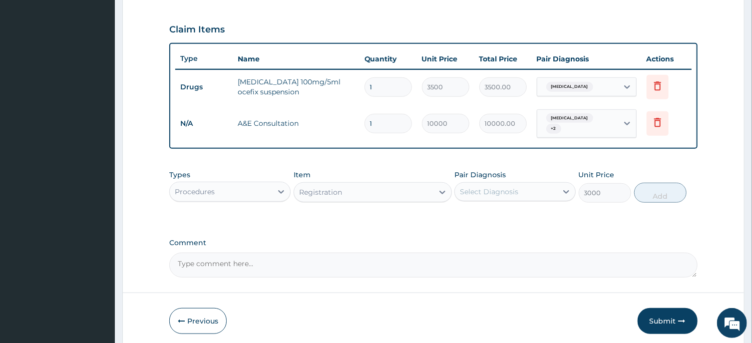
click at [509, 189] on div "Select Diagnosis" at bounding box center [489, 192] width 58 height 10
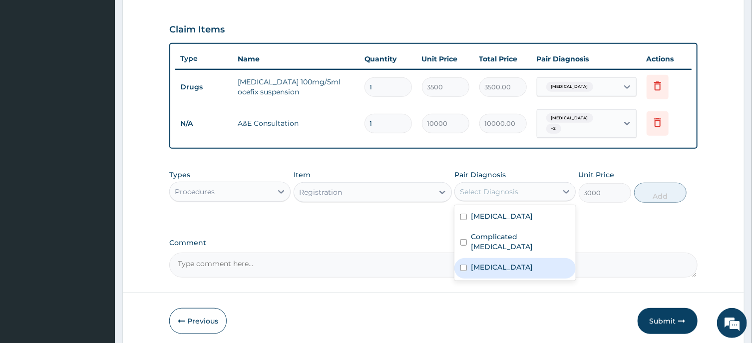
click at [500, 262] on label "[MEDICAL_DATA]" at bounding box center [502, 267] width 62 height 10
checkbox input "true"
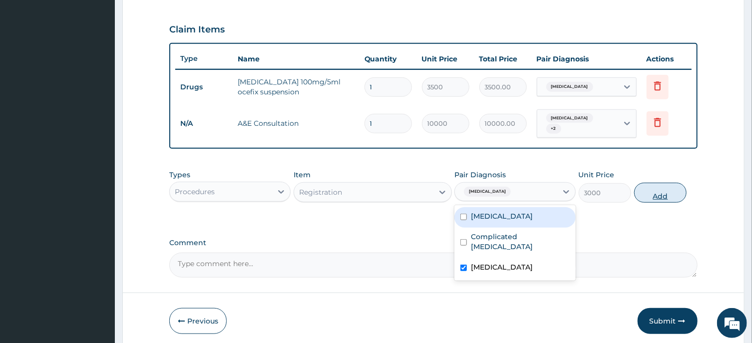
click at [658, 185] on button "Add" at bounding box center [660, 193] width 53 height 20
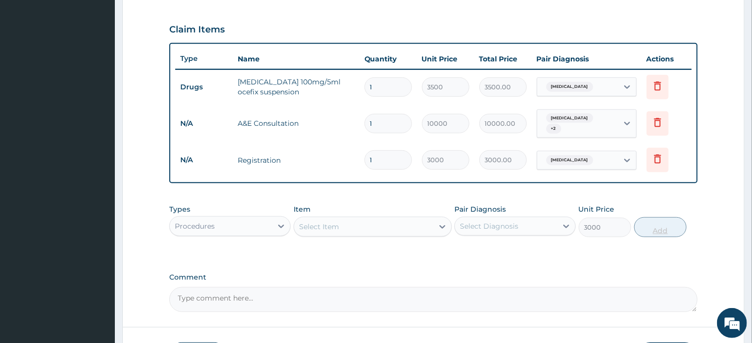
type input "0"
click at [278, 221] on icon at bounding box center [281, 226] width 10 height 10
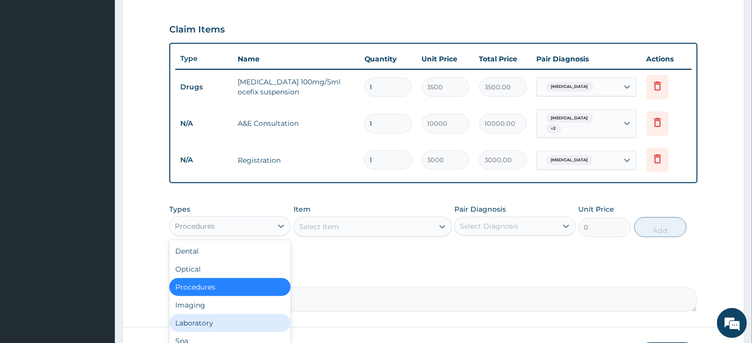
click at [215, 314] on div "Laboratory" at bounding box center [229, 323] width 121 height 18
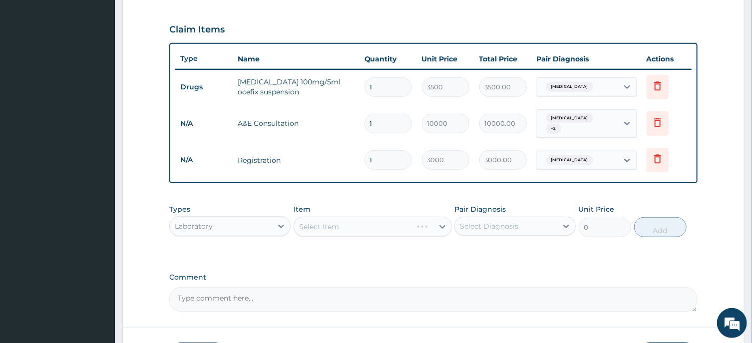
scroll to position [394, 0]
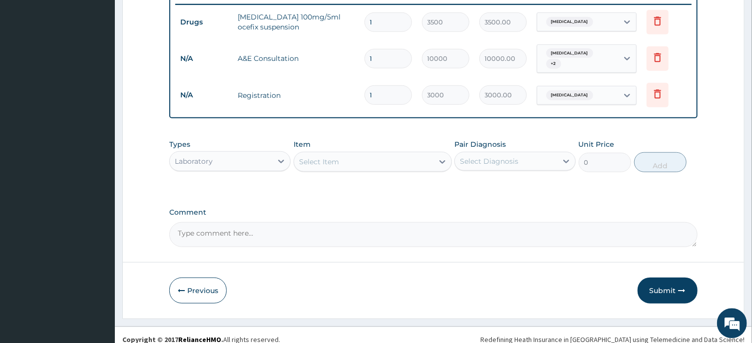
click at [391, 156] on div "Select Item" at bounding box center [363, 161] width 139 height 16
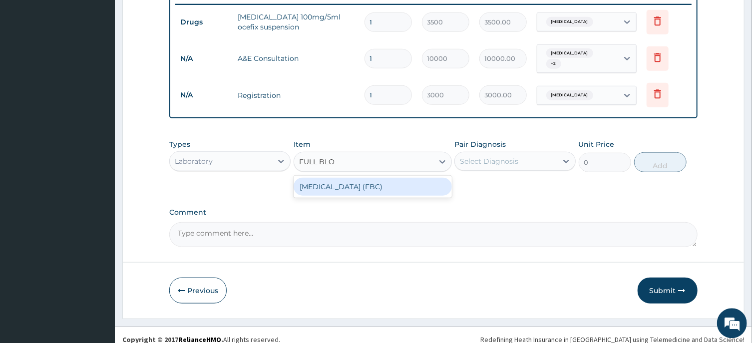
type input "FULL BLOOD"
click at [401, 175] on div "[MEDICAL_DATA] (FBC)" at bounding box center [372, 186] width 158 height 22
click at [404, 178] on div "[MEDICAL_DATA] (FBC)" at bounding box center [372, 186] width 158 height 18
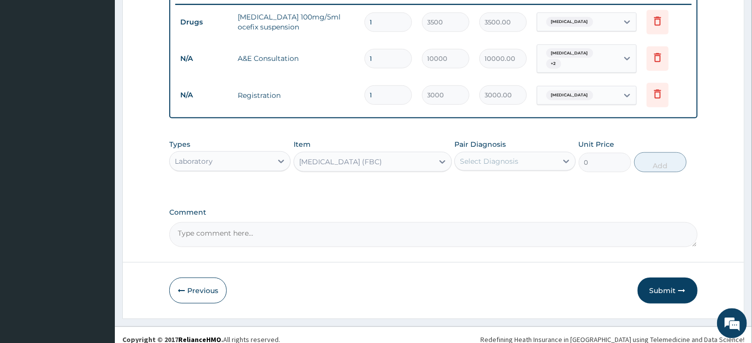
type input "6000"
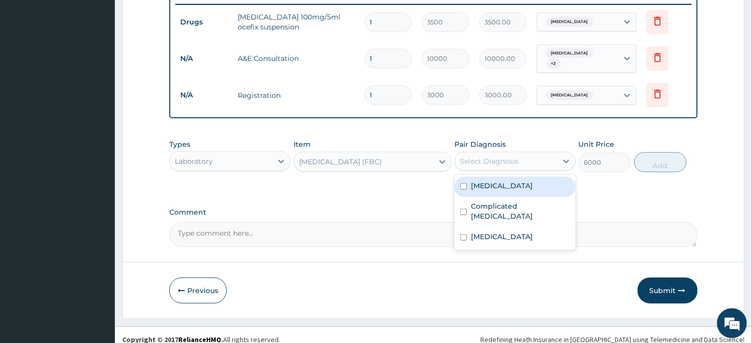
click at [527, 159] on div "Select Diagnosis" at bounding box center [506, 161] width 102 height 16
click at [481, 176] on div "[MEDICAL_DATA]" at bounding box center [514, 186] width 121 height 20
checkbox input "true"
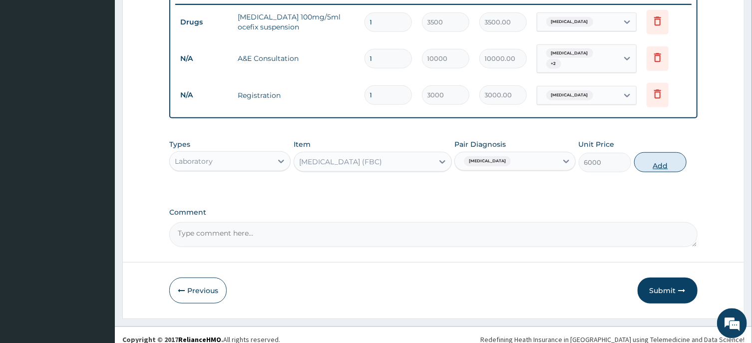
click at [665, 154] on button "Add" at bounding box center [660, 162] width 53 height 20
type input "0"
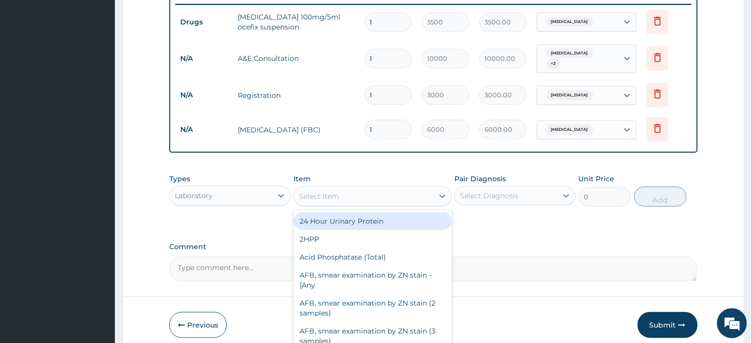
click at [391, 193] on div "Select Item" at bounding box center [363, 196] width 139 height 16
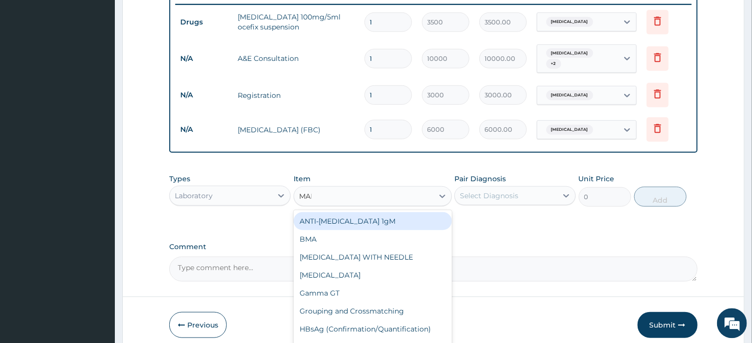
type input "MALA"
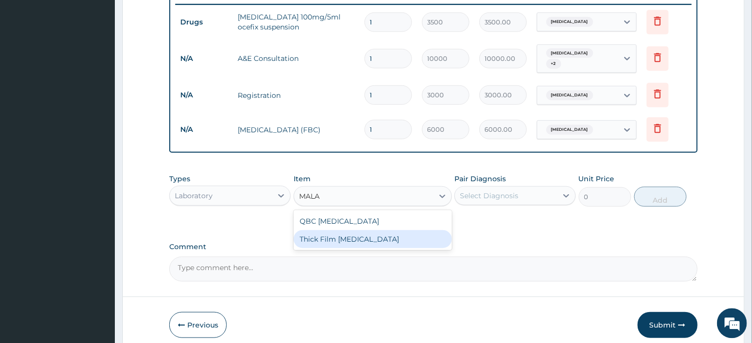
click at [407, 231] on div "Thick Film [MEDICAL_DATA]" at bounding box center [372, 239] width 158 height 18
type input "2000"
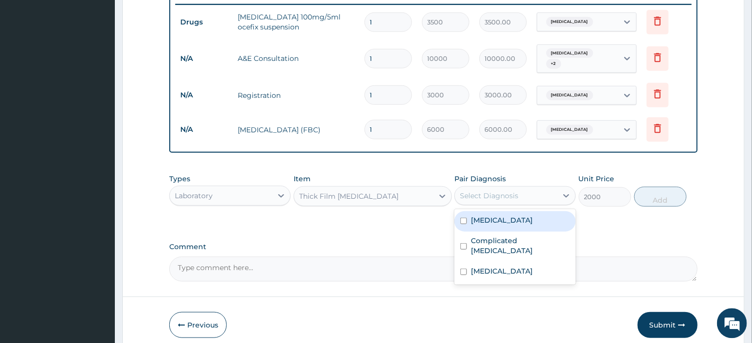
click at [505, 191] on div "Select Diagnosis" at bounding box center [489, 195] width 58 height 10
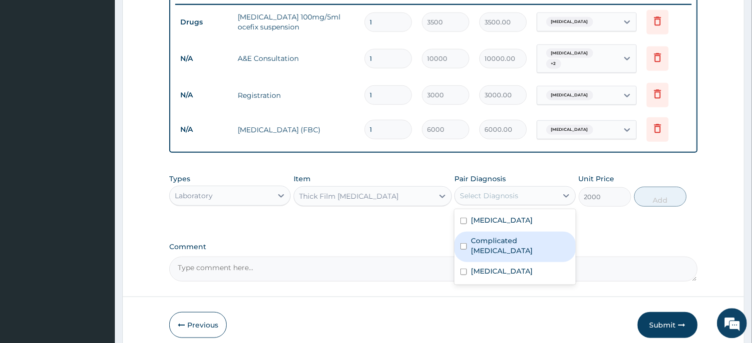
click at [503, 235] on label "Complicated [MEDICAL_DATA]" at bounding box center [520, 245] width 99 height 20
checkbox input "true"
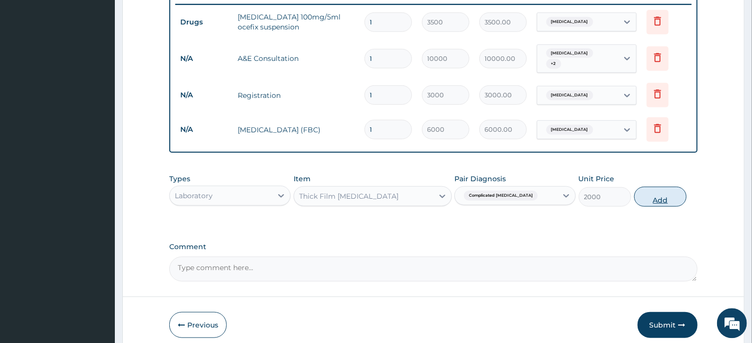
click at [672, 189] on button "Add" at bounding box center [660, 196] width 53 height 20
type input "0"
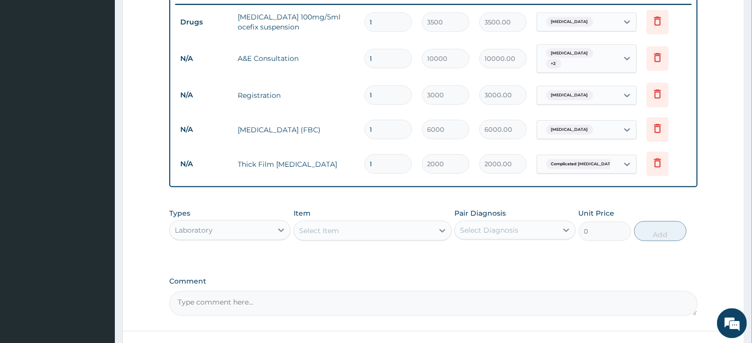
click at [263, 222] on div "Laboratory" at bounding box center [221, 230] width 102 height 16
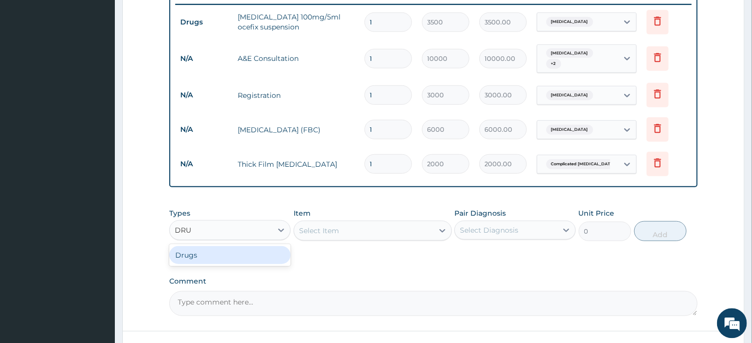
type input "DRUG"
click at [266, 247] on div "Drugs" at bounding box center [229, 255] width 121 height 18
click at [392, 228] on div "Select Item" at bounding box center [363, 230] width 139 height 16
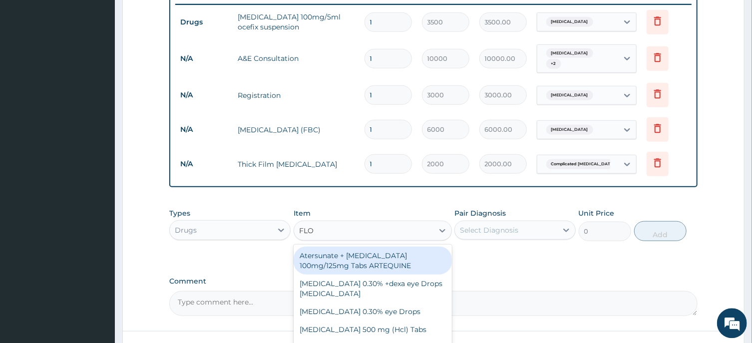
type input "[PERSON_NAME]"
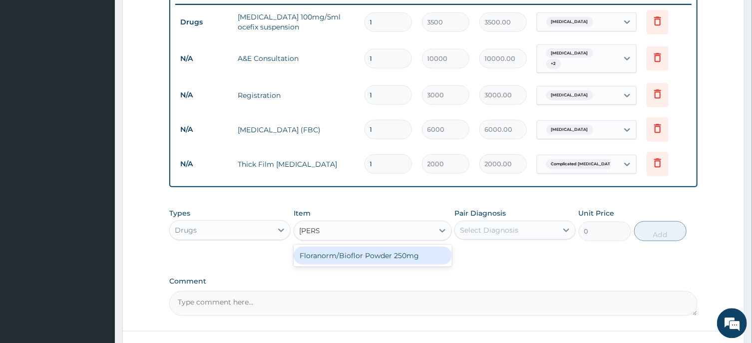
click at [407, 246] on div "Floranorm/Bioflor Powder 250mg" at bounding box center [372, 255] width 158 height 18
type input "600"
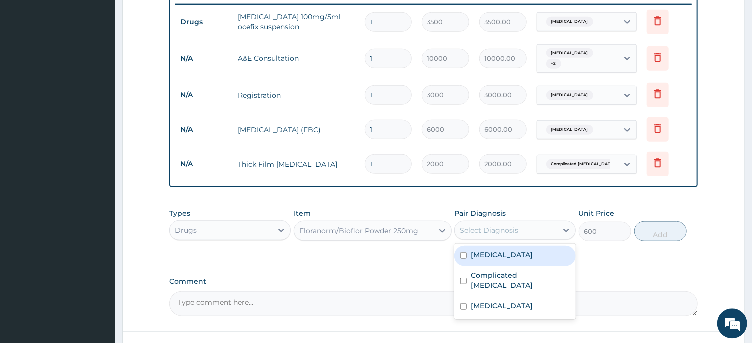
click at [510, 222] on div "Select Diagnosis" at bounding box center [506, 230] width 102 height 16
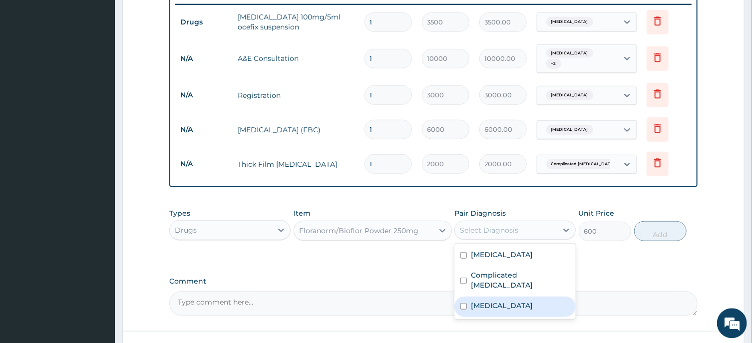
click at [501, 300] on label "[MEDICAL_DATA]" at bounding box center [502, 305] width 62 height 10
checkbox input "true"
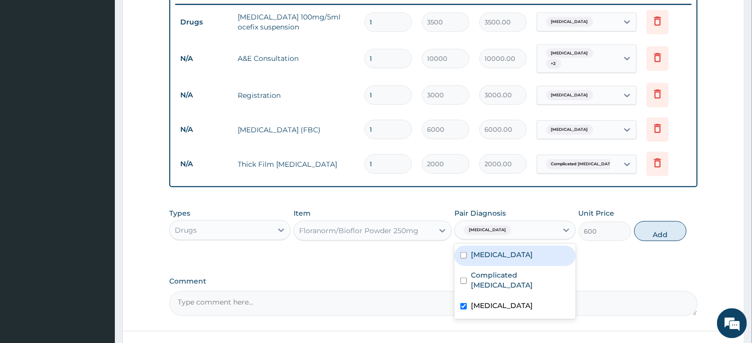
click at [502, 252] on div "[MEDICAL_DATA]" at bounding box center [514, 255] width 121 height 20
checkbox input "true"
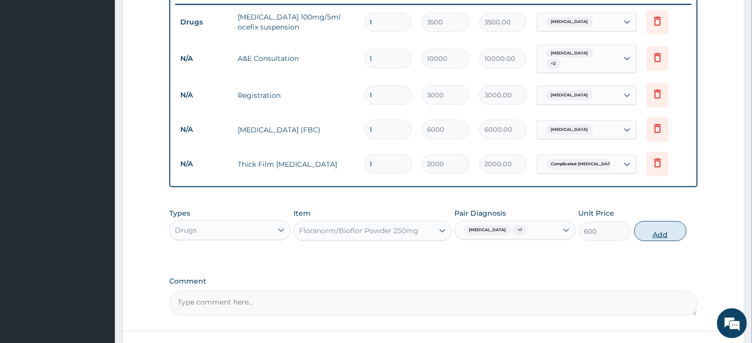
click at [660, 221] on button "Add" at bounding box center [660, 231] width 53 height 20
type input "0"
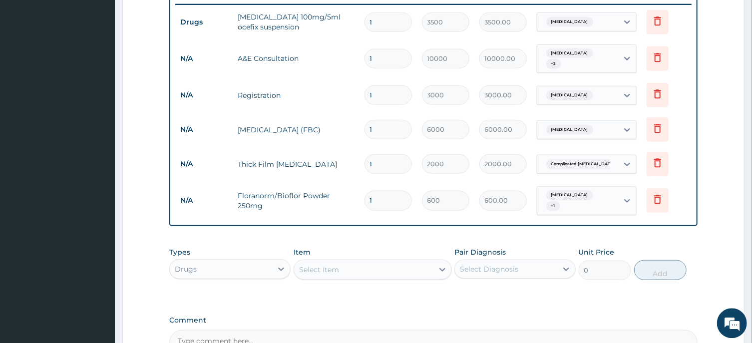
scroll to position [501, 0]
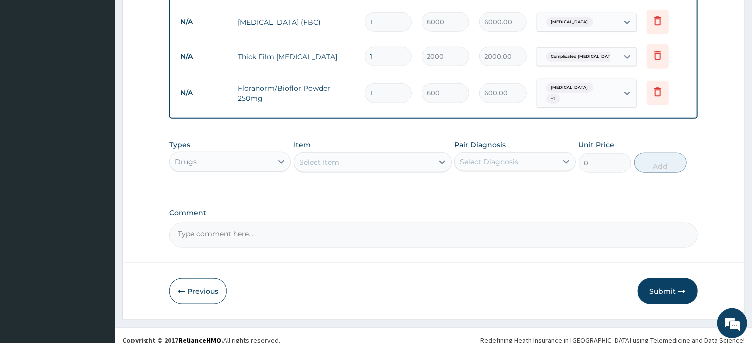
click at [385, 154] on div "Select Item" at bounding box center [363, 162] width 139 height 16
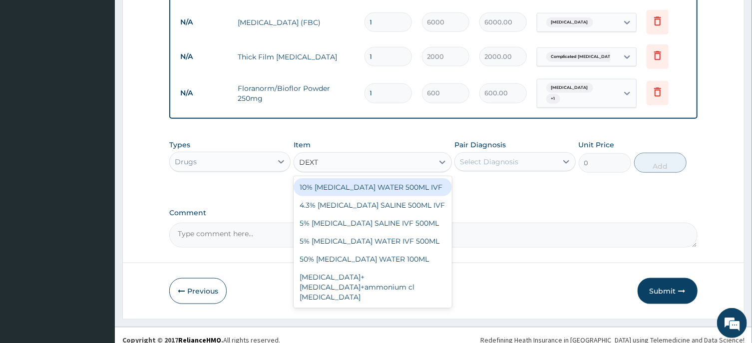
type input "DEXTR"
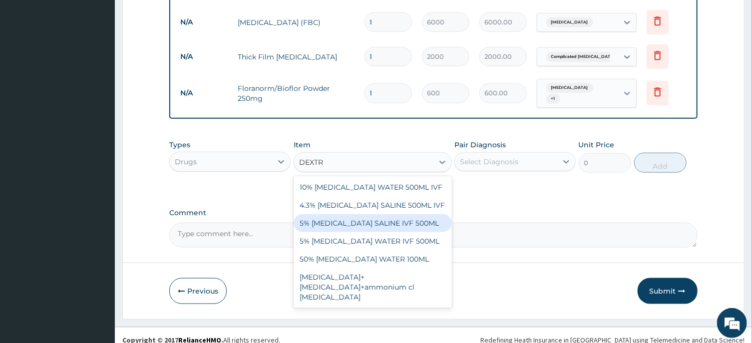
click at [325, 214] on div "5% [MEDICAL_DATA] SALINE IVF 500ML" at bounding box center [372, 223] width 158 height 18
type input "1200"
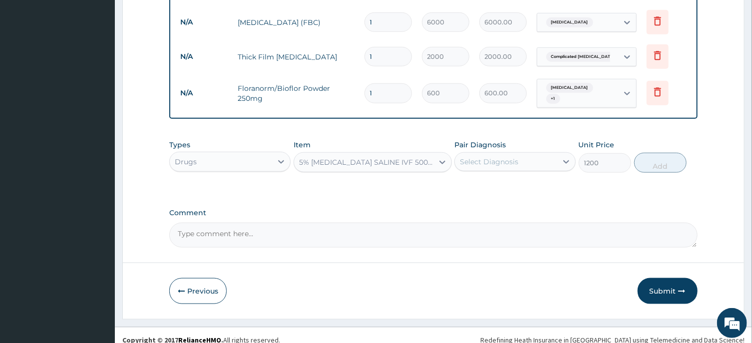
click at [541, 154] on div "Select Diagnosis" at bounding box center [506, 162] width 102 height 16
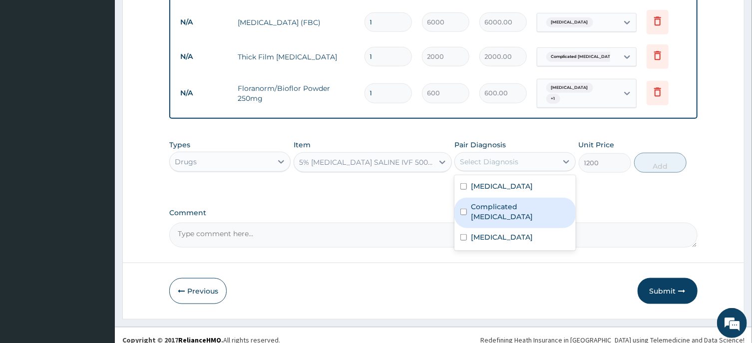
click at [514, 202] on label "Complicated [MEDICAL_DATA]" at bounding box center [520, 212] width 99 height 20
checkbox input "true"
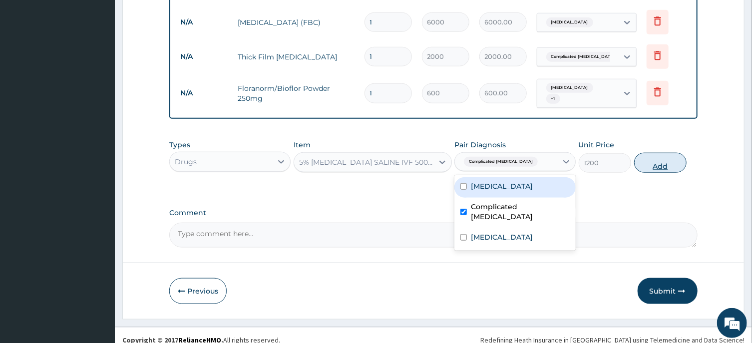
click at [673, 153] on button "Add" at bounding box center [660, 163] width 53 height 20
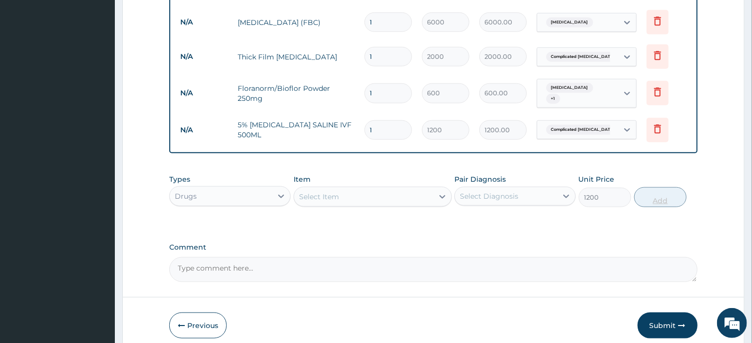
type input "0"
click at [374, 189] on div "Select Item" at bounding box center [363, 197] width 139 height 16
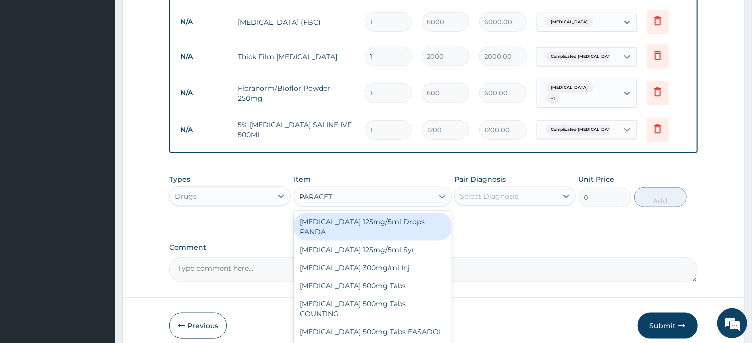
type input "PARACETA"
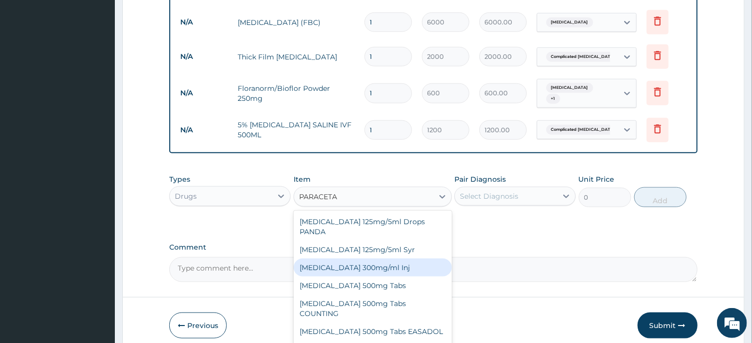
click at [387, 259] on div "[MEDICAL_DATA] 300mg/ml Inj" at bounding box center [372, 268] width 158 height 18
type input "300"
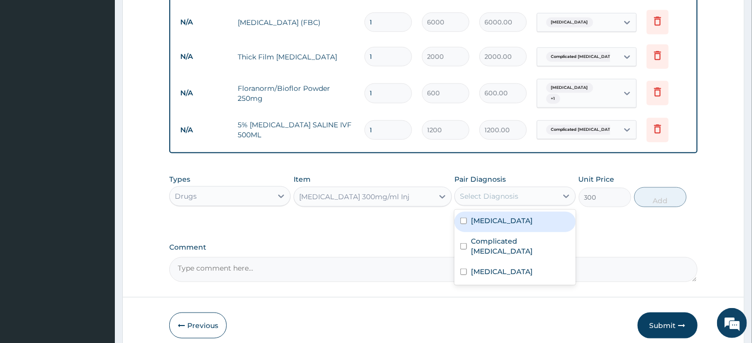
click at [528, 190] on div "Select Diagnosis" at bounding box center [506, 196] width 102 height 16
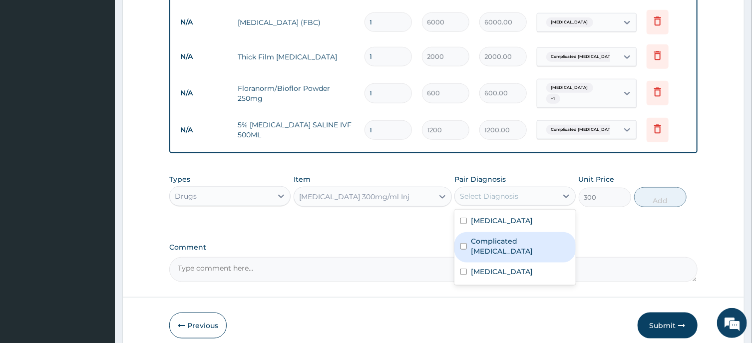
click at [519, 236] on label "Complicated [MEDICAL_DATA]" at bounding box center [520, 246] width 99 height 20
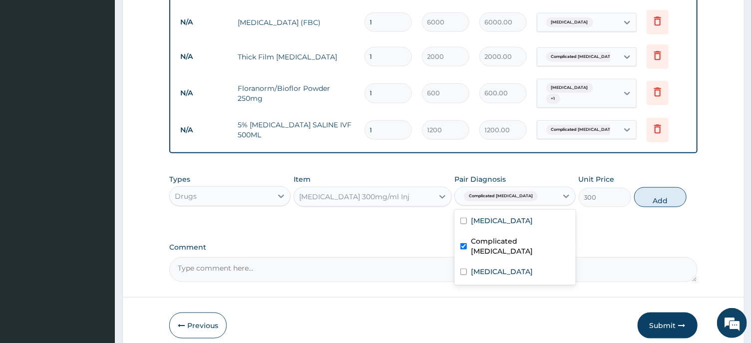
checkbox input "true"
click at [656, 187] on button "Add" at bounding box center [660, 197] width 53 height 20
type input "0"
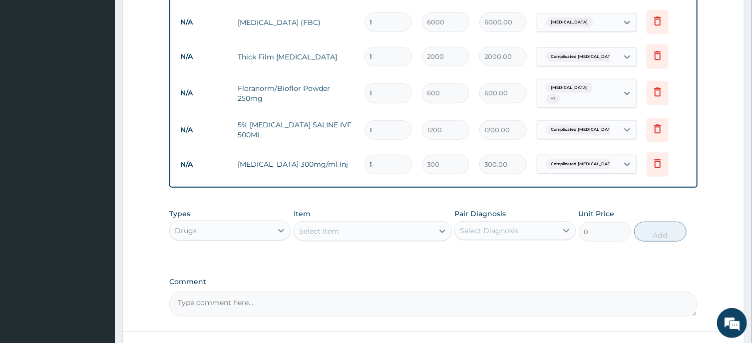
click at [340, 223] on div "Select Item" at bounding box center [363, 231] width 139 height 16
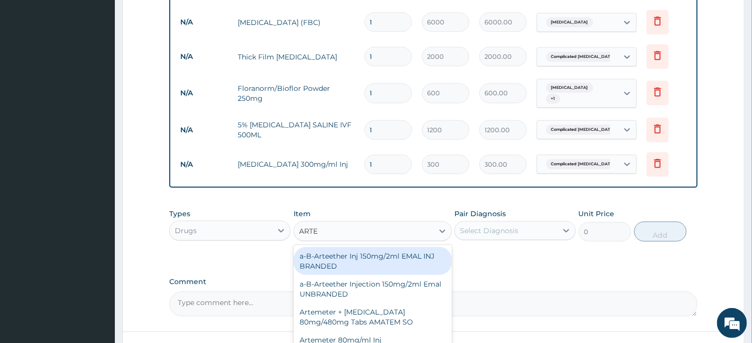
type input "ARTES"
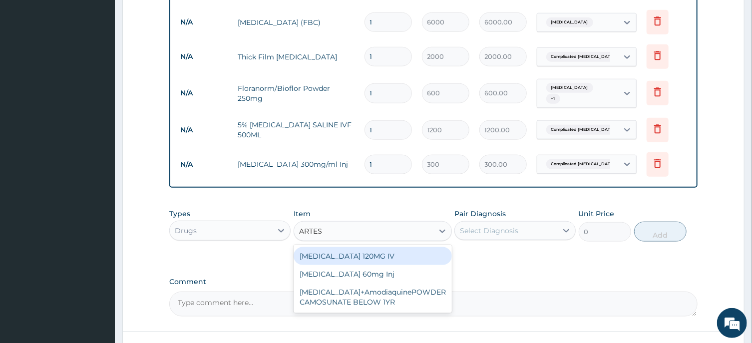
click at [384, 253] on div "[MEDICAL_DATA] 120MG IV" at bounding box center [372, 256] width 158 height 18
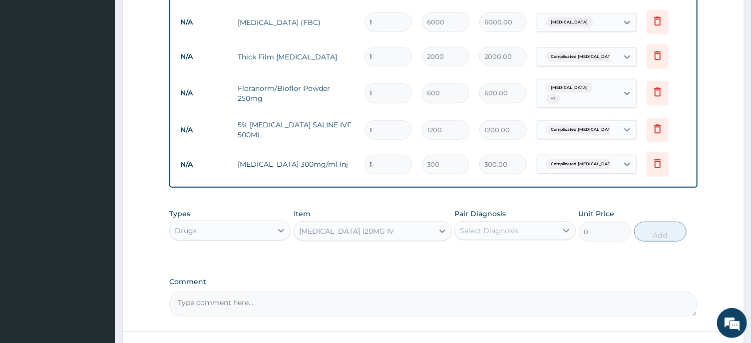
type input "3500"
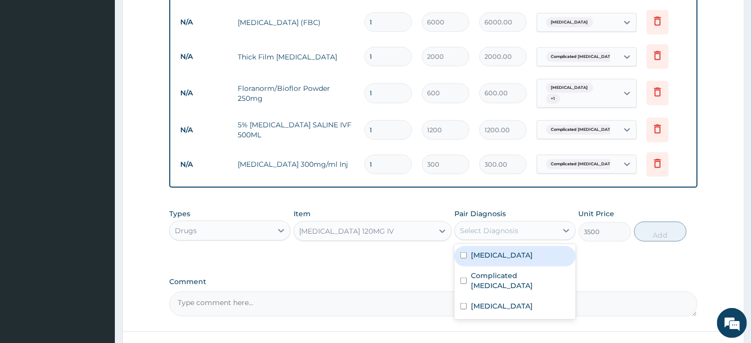
click at [508, 226] on div "Select Diagnosis" at bounding box center [489, 231] width 58 height 10
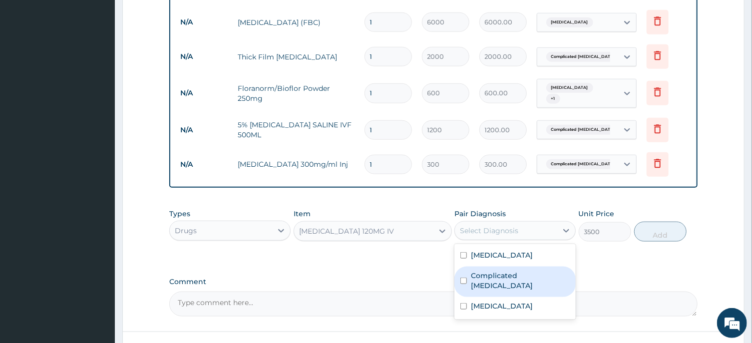
click at [488, 271] on label "Complicated [MEDICAL_DATA]" at bounding box center [520, 281] width 99 height 20
checkbox input "true"
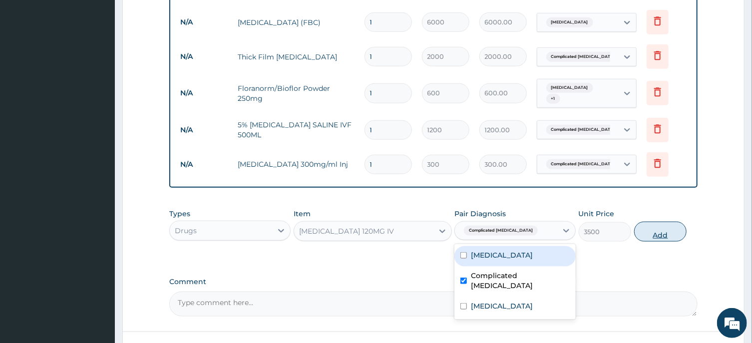
click at [665, 222] on button "Add" at bounding box center [660, 232] width 53 height 20
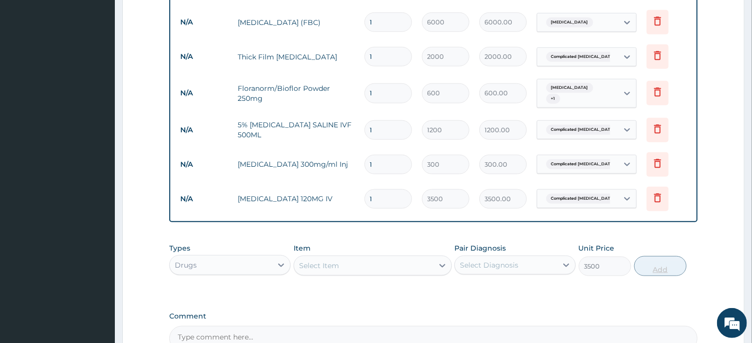
type input "0"
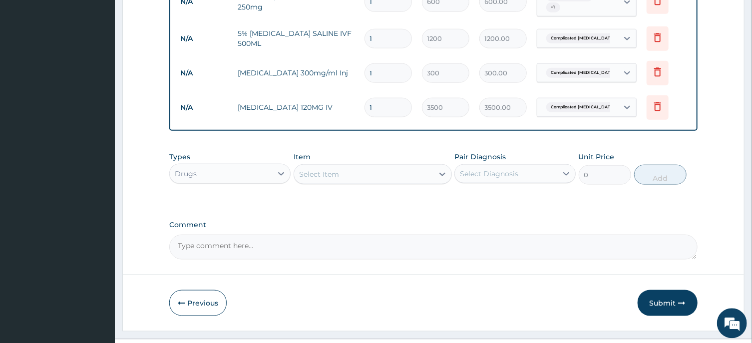
scroll to position [604, 0]
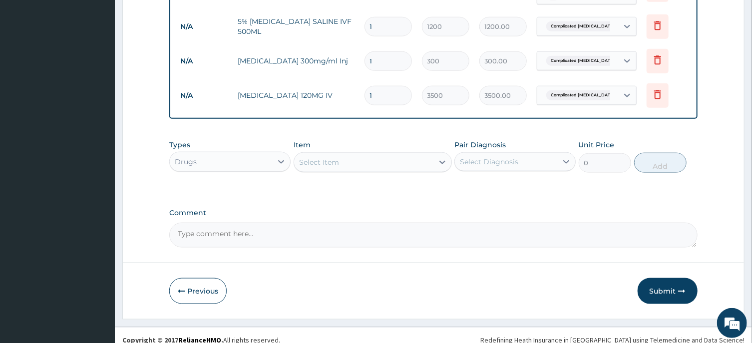
click at [364, 154] on div "Select Item" at bounding box center [363, 162] width 139 height 16
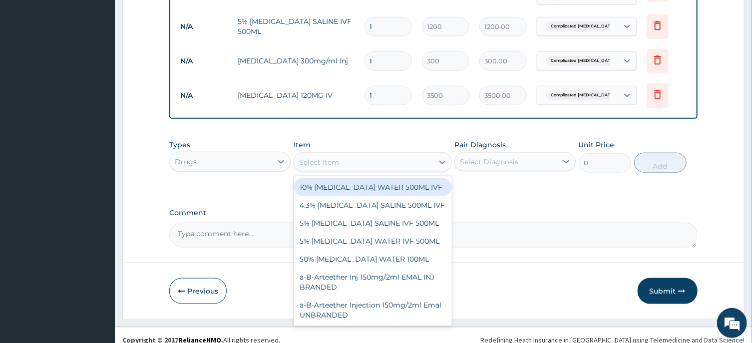
type input "C"
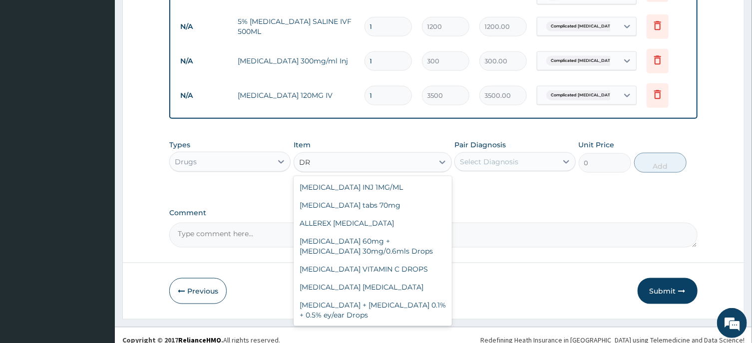
type input "D"
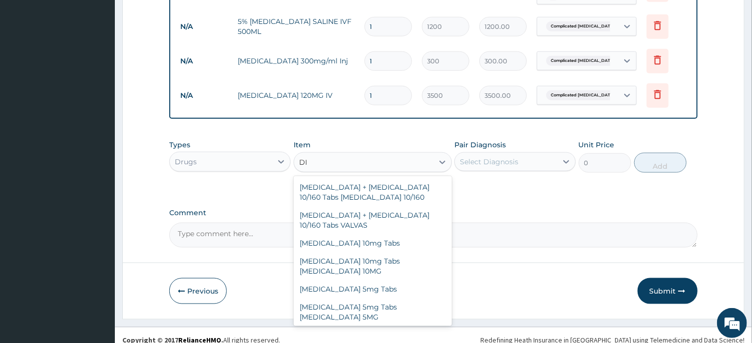
type input "D"
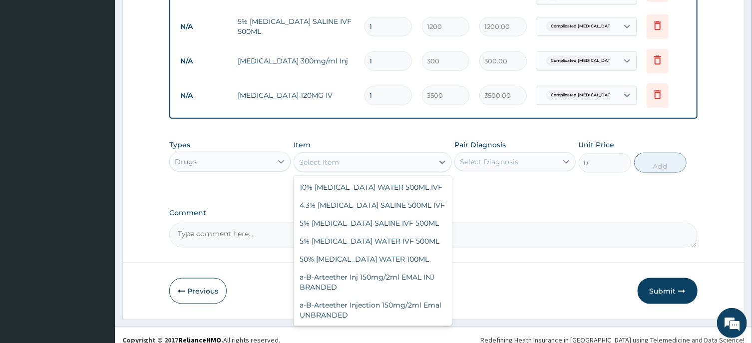
click at [256, 154] on div "Drugs" at bounding box center [221, 162] width 102 height 16
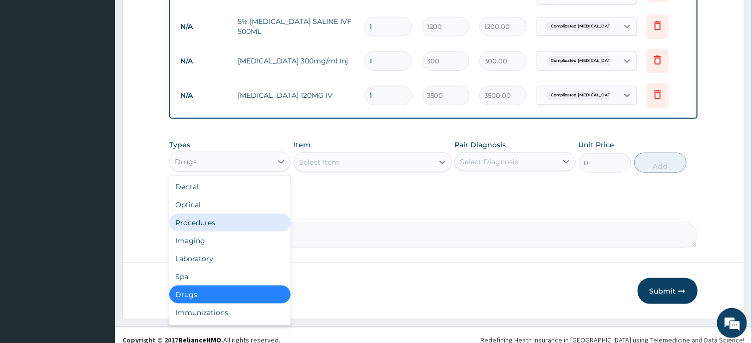
click at [231, 220] on div "Procedures" at bounding box center [229, 223] width 121 height 18
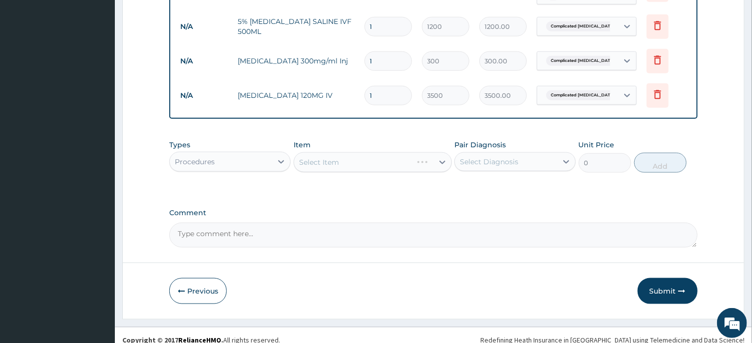
click at [366, 155] on div "Select Item" at bounding box center [372, 162] width 158 height 20
click at [372, 154] on div "Select Item" at bounding box center [363, 162] width 139 height 16
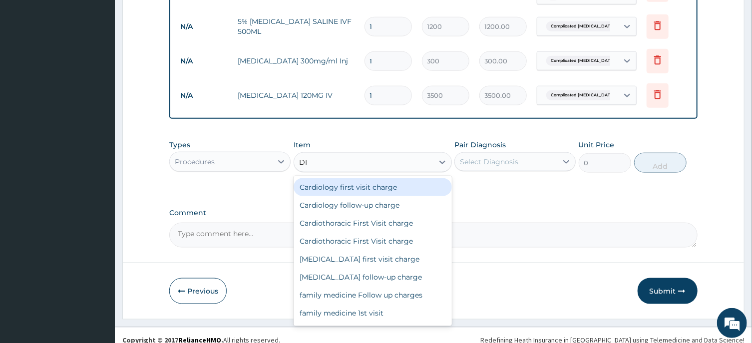
type input "DIS"
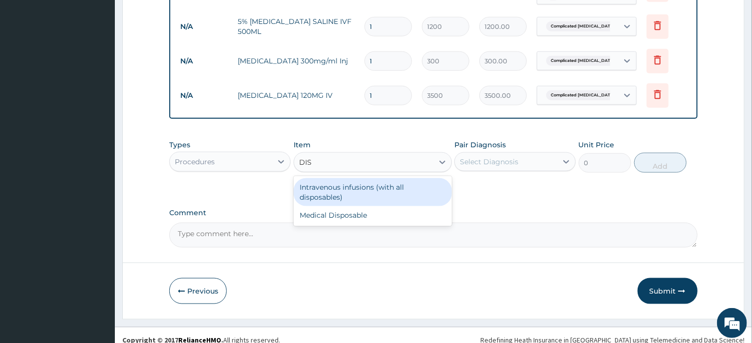
click at [380, 188] on div "Intravenous infusions (with all disposables)" at bounding box center [372, 192] width 158 height 28
type input "3000"
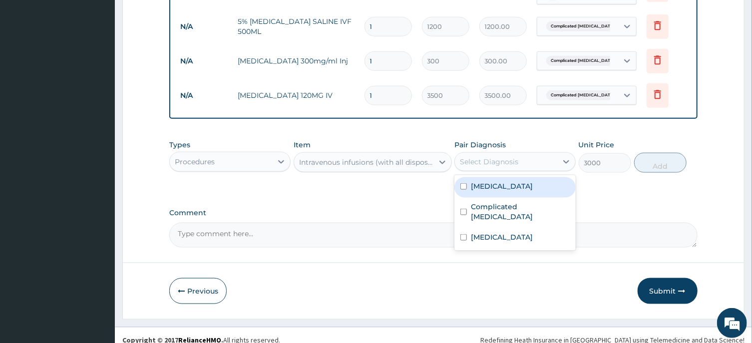
click at [527, 154] on div "Select Diagnosis" at bounding box center [506, 162] width 102 height 16
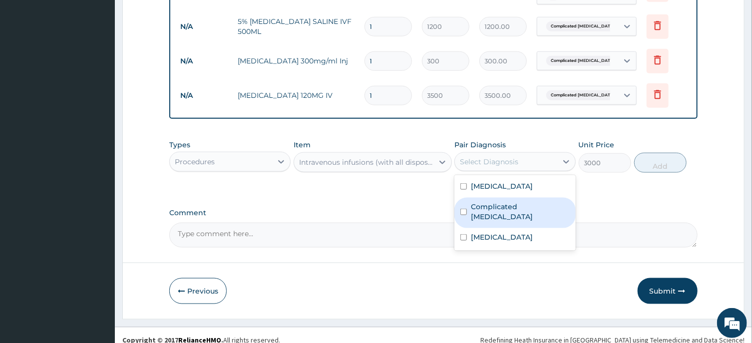
click at [520, 202] on label "Complicated [MEDICAL_DATA]" at bounding box center [520, 212] width 99 height 20
checkbox input "true"
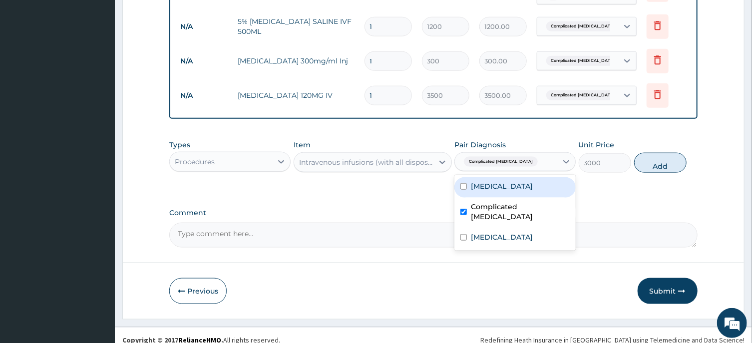
click at [520, 177] on div "[MEDICAL_DATA]" at bounding box center [514, 187] width 121 height 20
checkbox input "true"
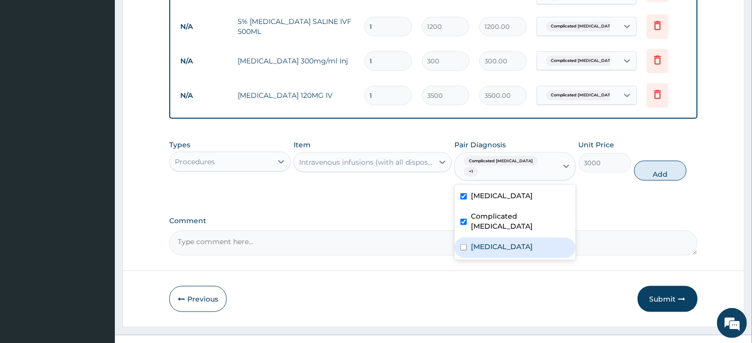
click at [520, 238] on div "[MEDICAL_DATA]" at bounding box center [514, 248] width 121 height 20
checkbox input "true"
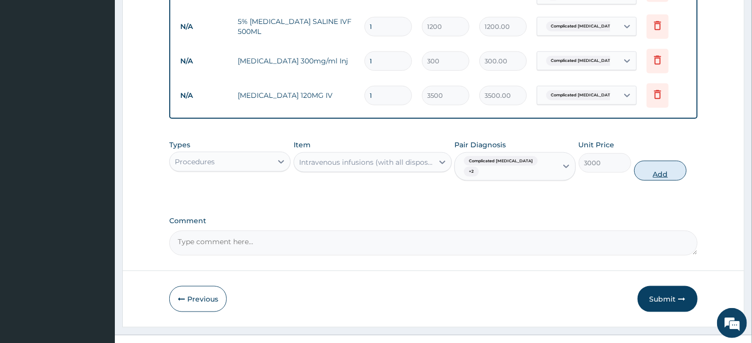
click at [667, 161] on button "Add" at bounding box center [660, 171] width 53 height 20
type input "0"
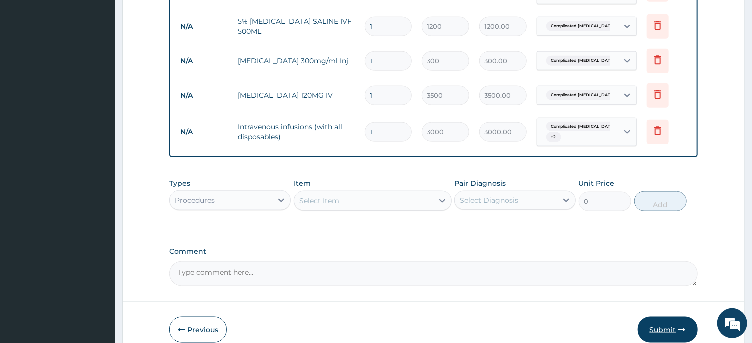
click at [661, 320] on button "Submit" at bounding box center [667, 329] width 60 height 26
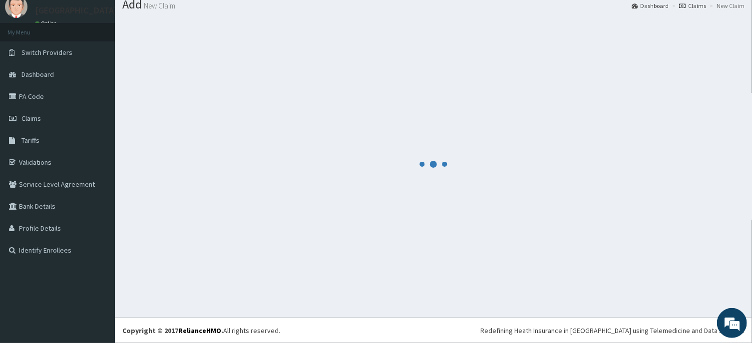
scroll to position [34, 0]
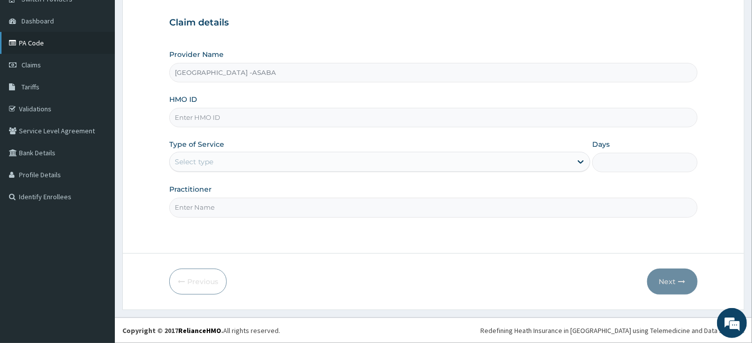
scroll to position [88, 0]
click at [53, 37] on link "PA Code" at bounding box center [57, 43] width 115 height 22
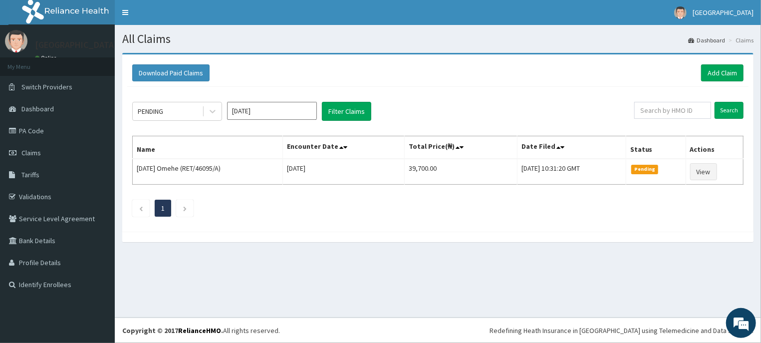
click at [305, 114] on input "[DATE]" at bounding box center [272, 111] width 90 height 18
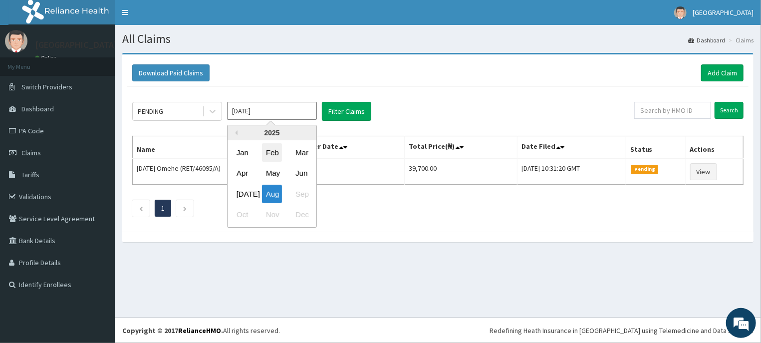
click at [276, 152] on div "Feb" at bounding box center [272, 152] width 20 height 18
type input "[DATE]"
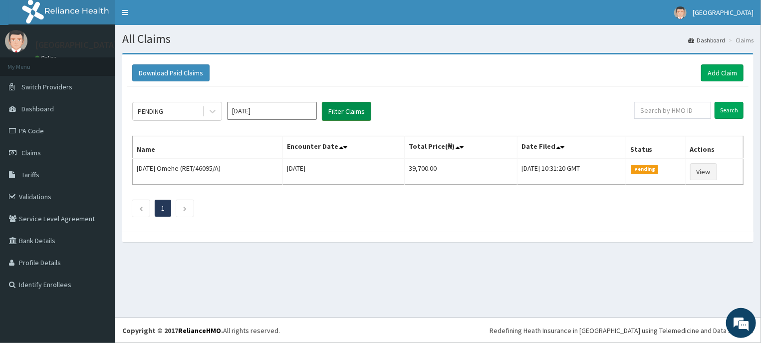
click at [355, 110] on button "Filter Claims" at bounding box center [346, 111] width 49 height 19
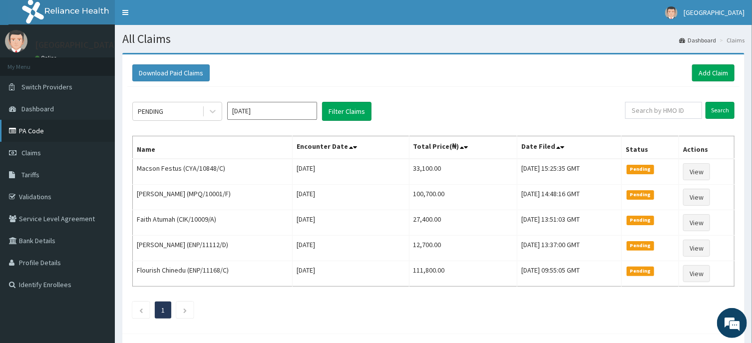
click at [28, 133] on link "PA Code" at bounding box center [57, 131] width 115 height 22
